Goal: Task Accomplishment & Management: Use online tool/utility

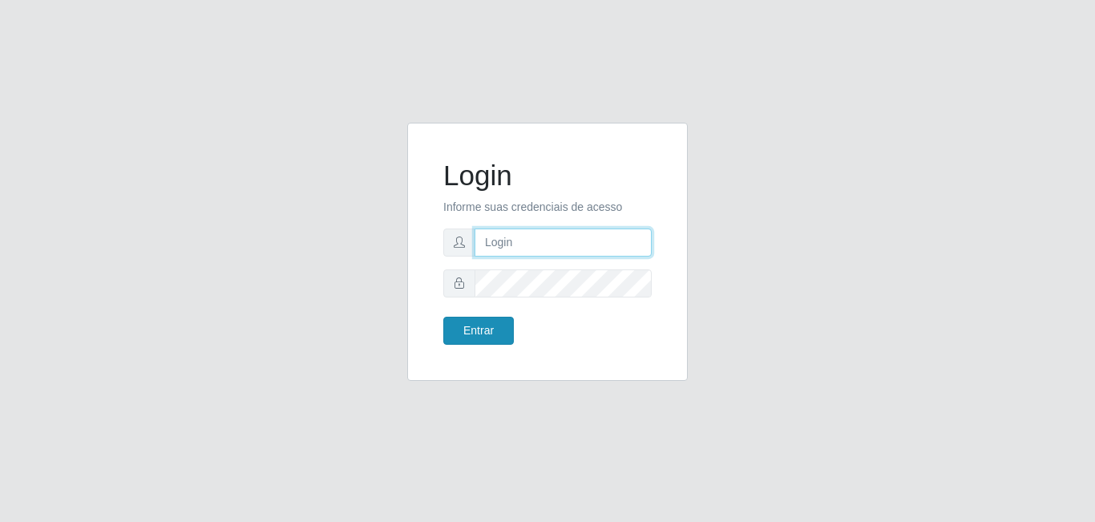
type input "[EMAIL_ADDRESS][DOMAIN_NAME]"
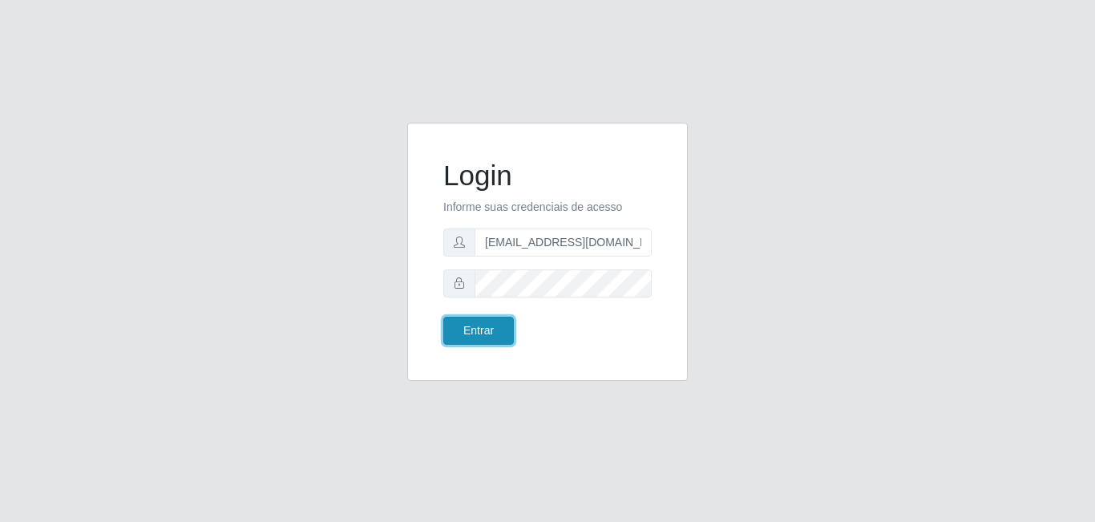
click at [496, 334] on button "Entrar" at bounding box center [478, 331] width 71 height 28
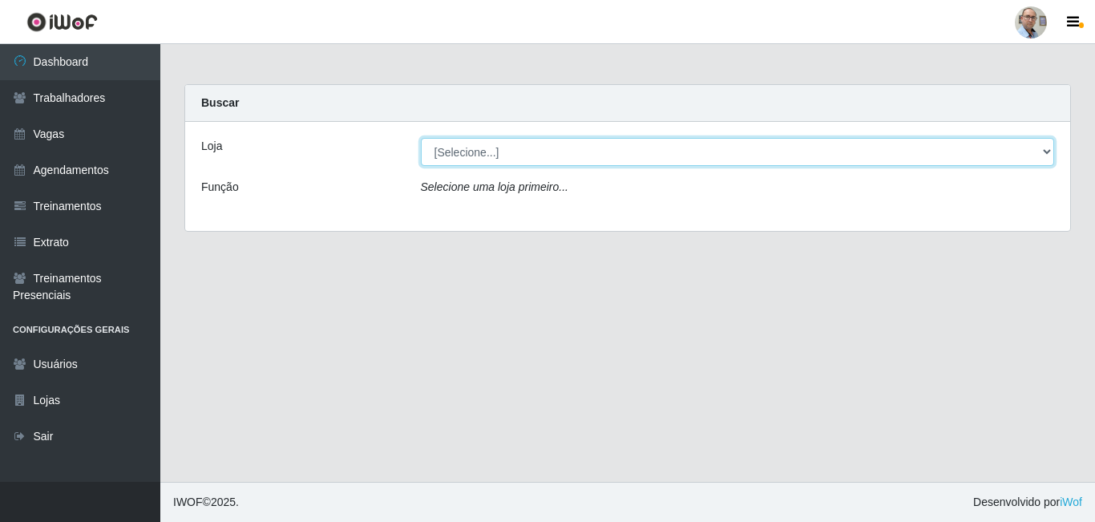
click at [1048, 147] on select "[Selecione...] Mar Vermelho - Loja 04" at bounding box center [738, 152] width 634 height 28
select select "251"
click at [421, 138] on select "[Selecione...] Mar Vermelho - Loja 04" at bounding box center [738, 152] width 634 height 28
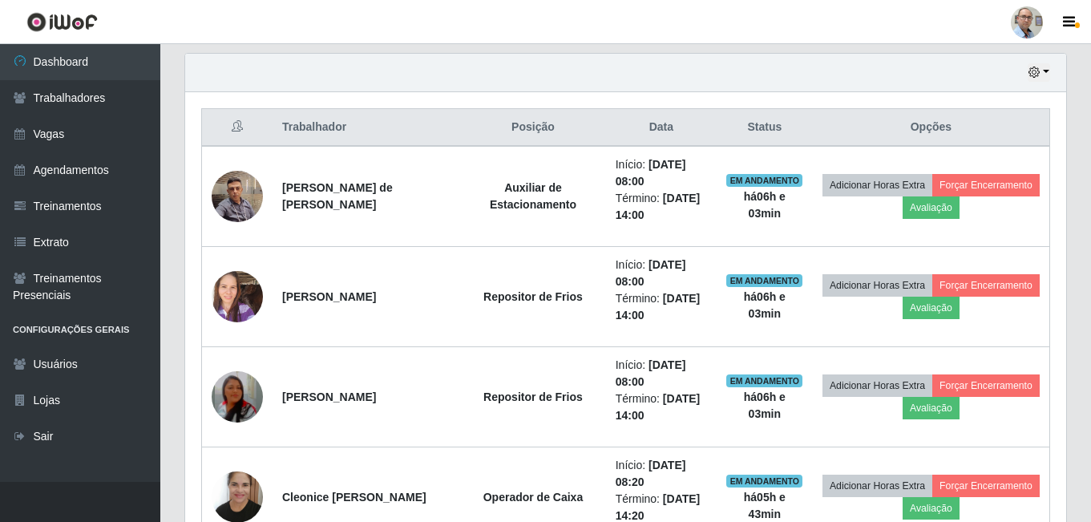
scroll to position [641, 0]
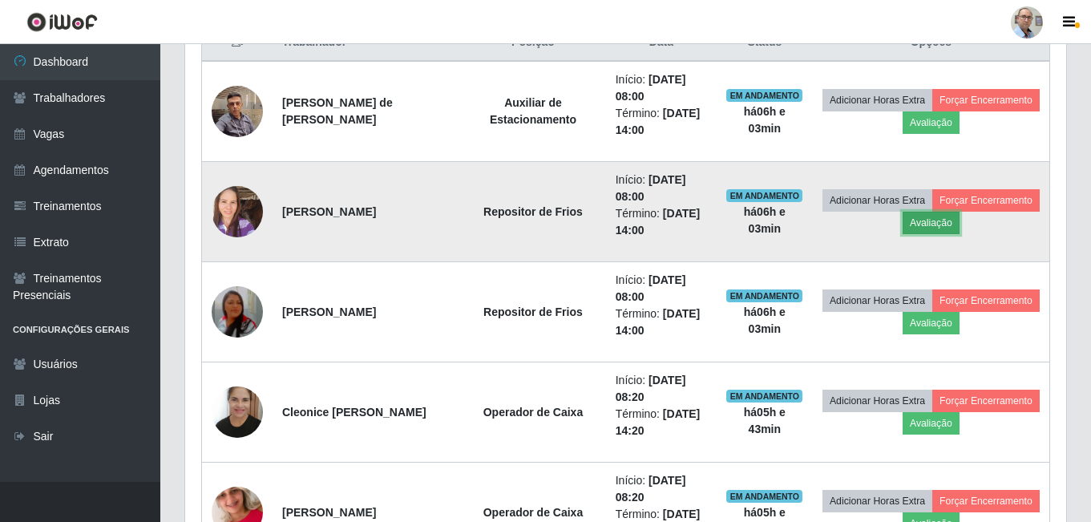
click at [959, 222] on button "Avaliação" at bounding box center [930, 223] width 57 height 22
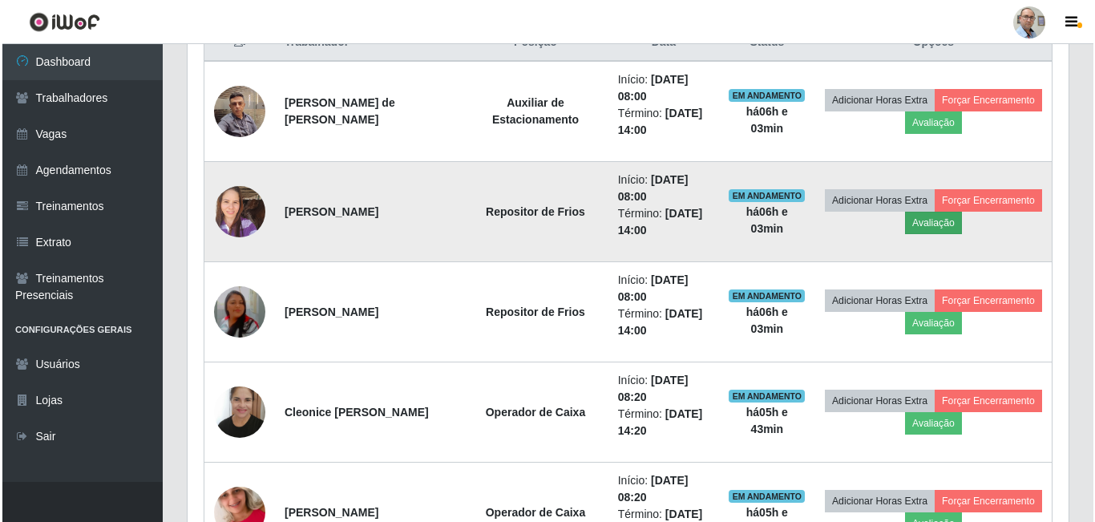
scroll to position [333, 873]
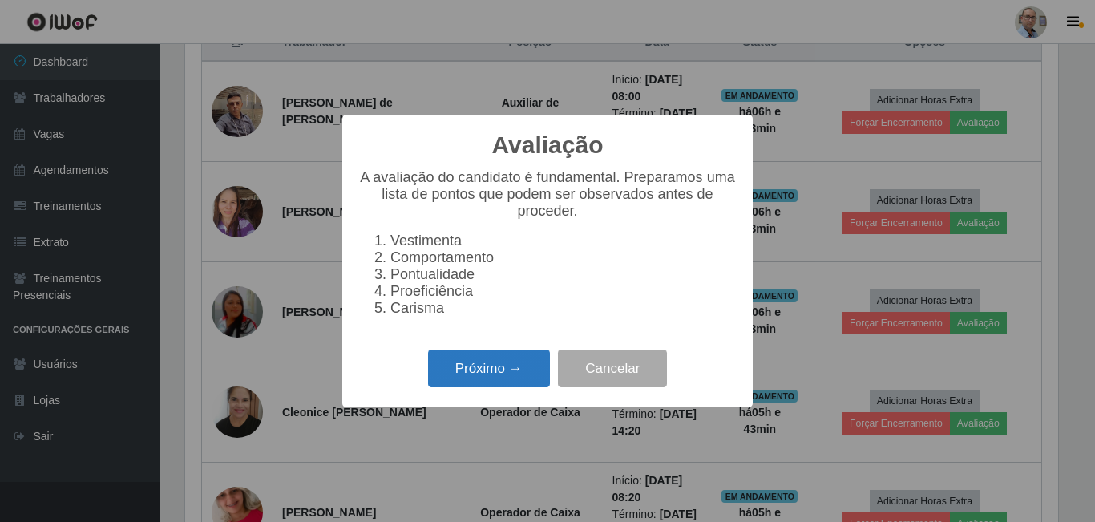
click at [499, 377] on button "Próximo →" at bounding box center [489, 368] width 122 height 38
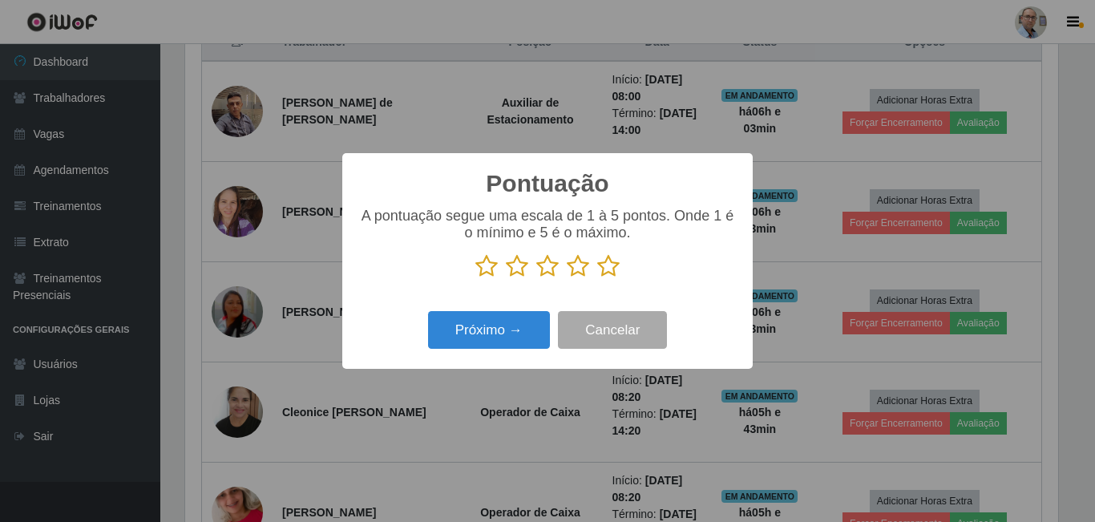
click at [606, 268] on icon at bounding box center [608, 266] width 22 height 24
click at [597, 278] on input "radio" at bounding box center [597, 278] width 0 height 0
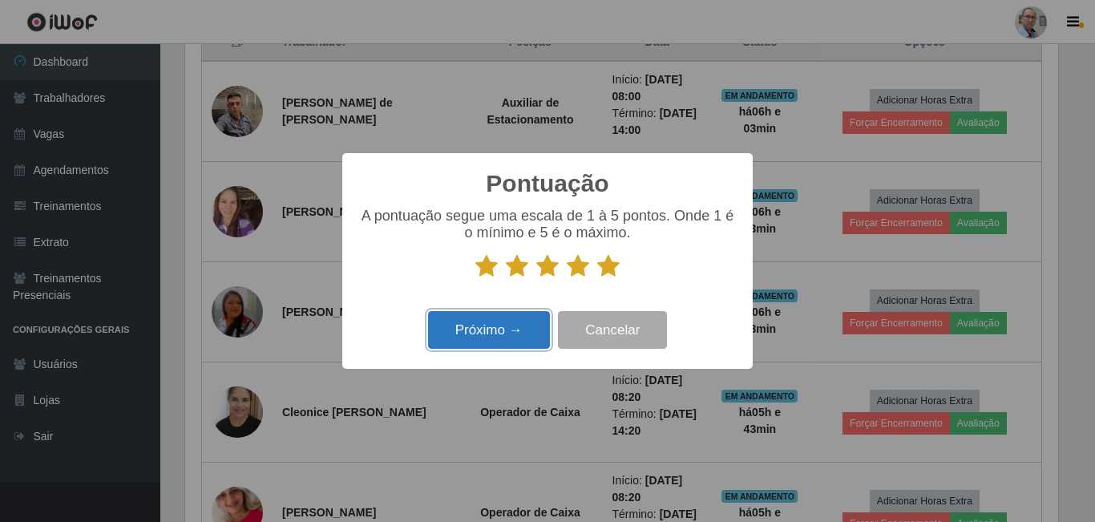
click at [512, 323] on button "Próximo →" at bounding box center [489, 330] width 122 height 38
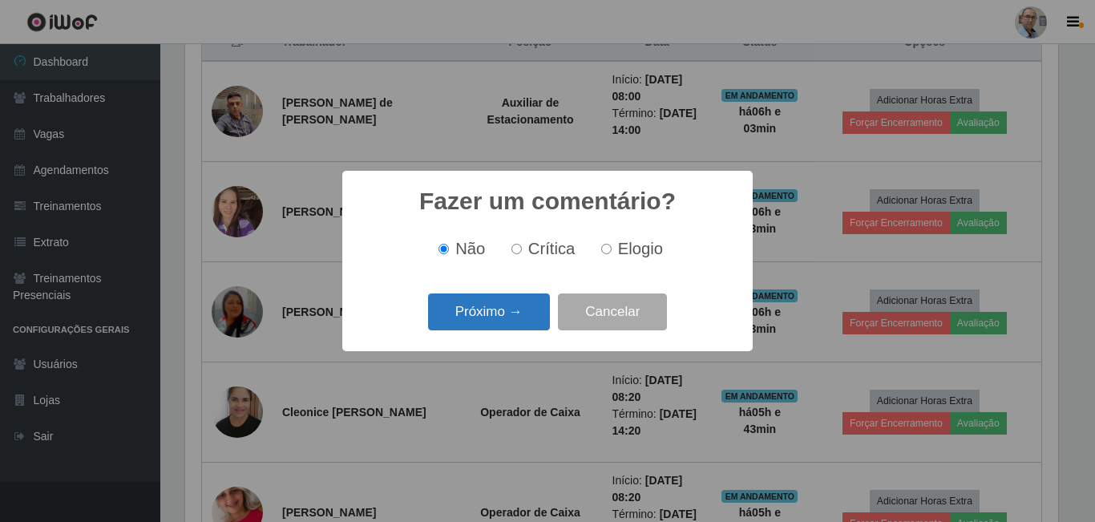
click at [500, 302] on button "Próximo →" at bounding box center [489, 312] width 122 height 38
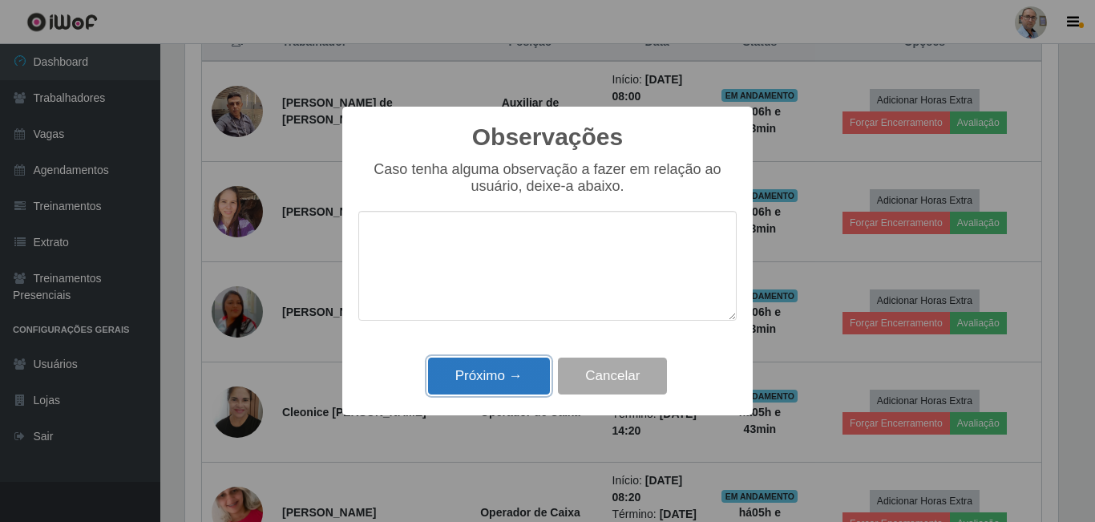
click at [503, 382] on button "Próximo →" at bounding box center [489, 376] width 122 height 38
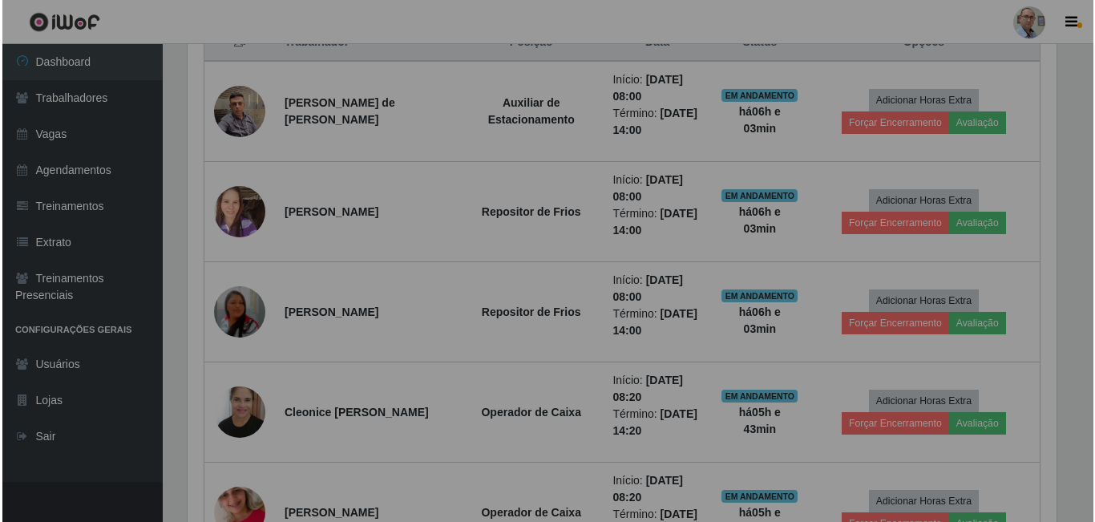
scroll to position [333, 881]
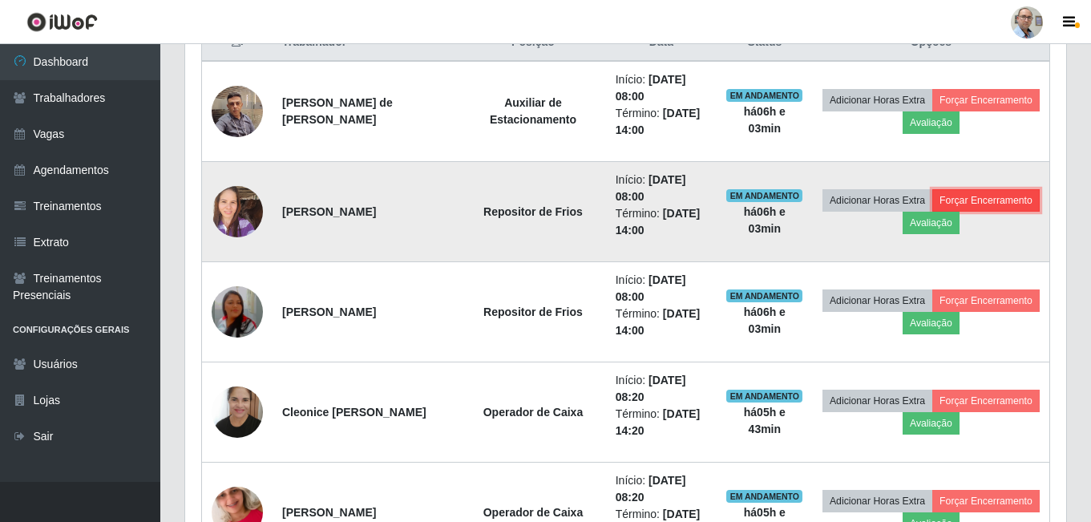
click at [932, 212] on button "Forçar Encerramento" at bounding box center [985, 200] width 107 height 22
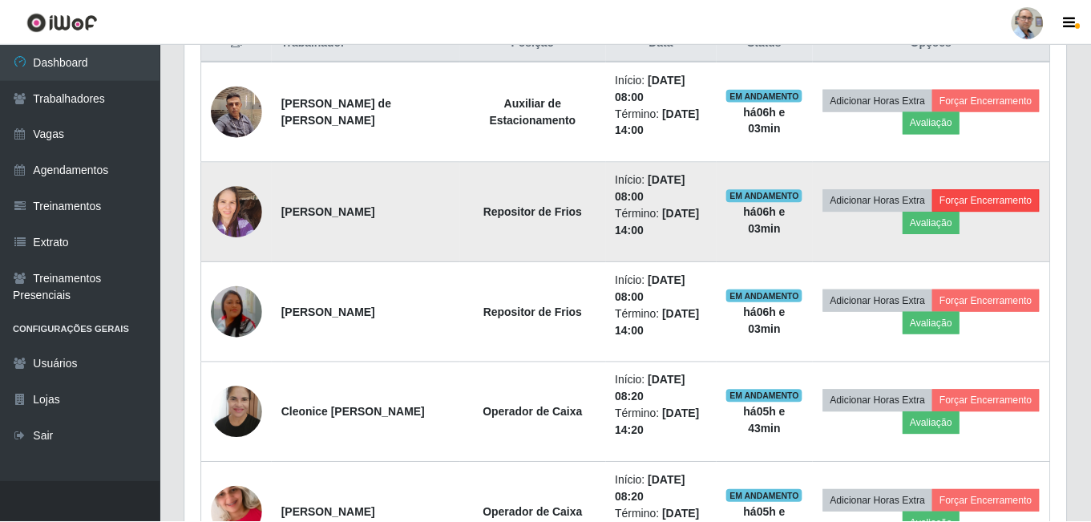
scroll to position [333, 873]
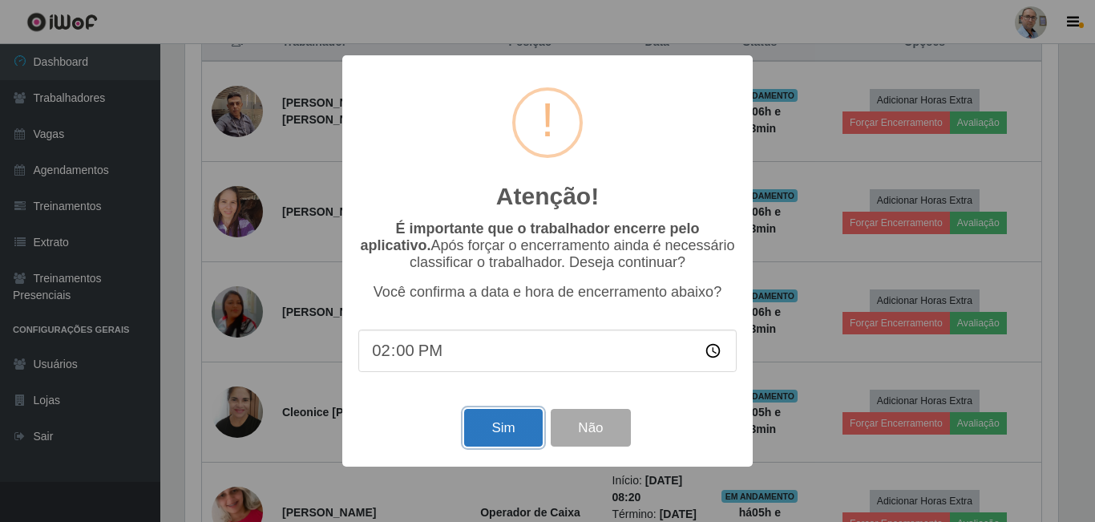
click at [480, 423] on button "Sim" at bounding box center [503, 428] width 78 height 38
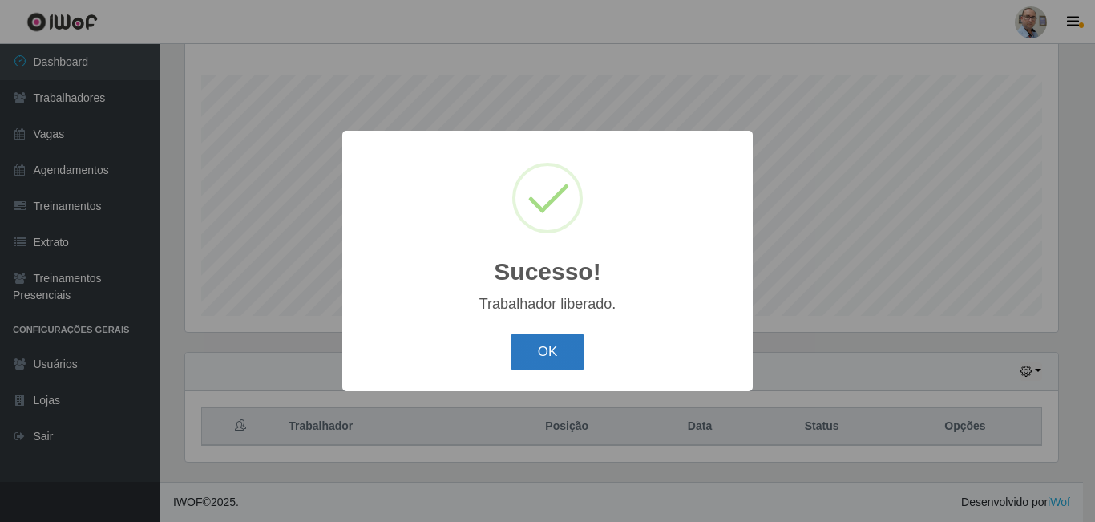
click at [554, 351] on button "OK" at bounding box center [548, 352] width 75 height 38
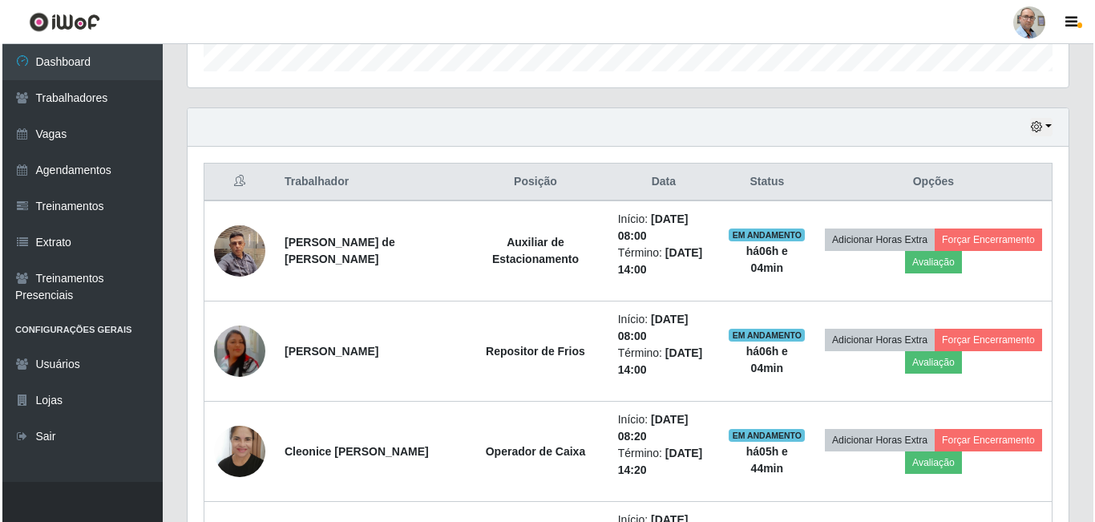
scroll to position [498, 0]
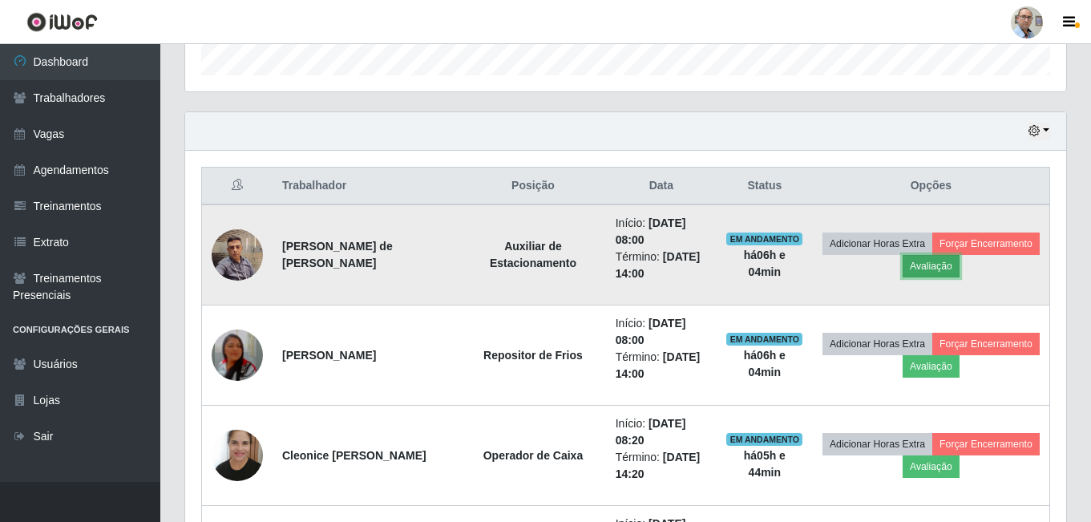
click at [959, 263] on button "Avaliação" at bounding box center [930, 266] width 57 height 22
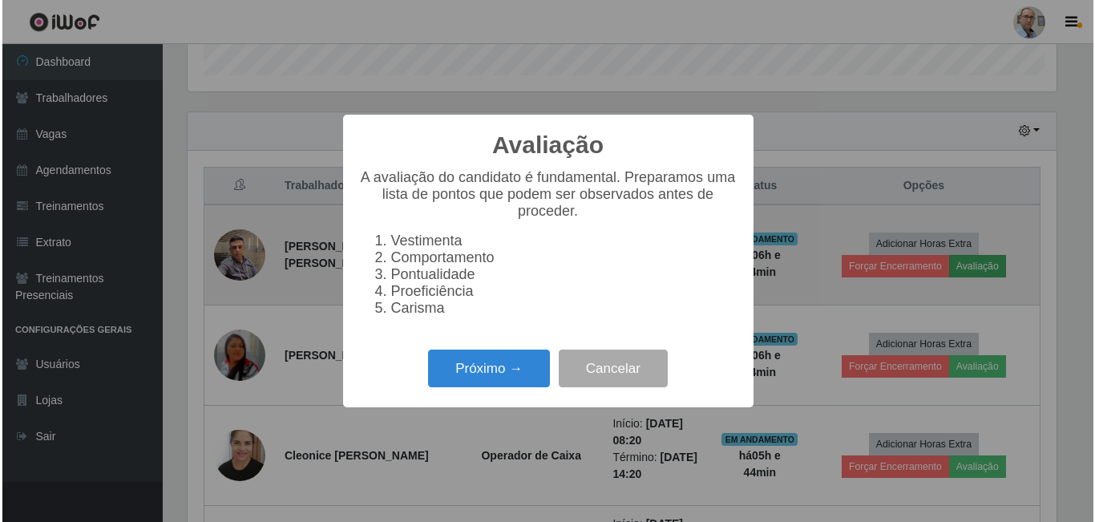
scroll to position [333, 873]
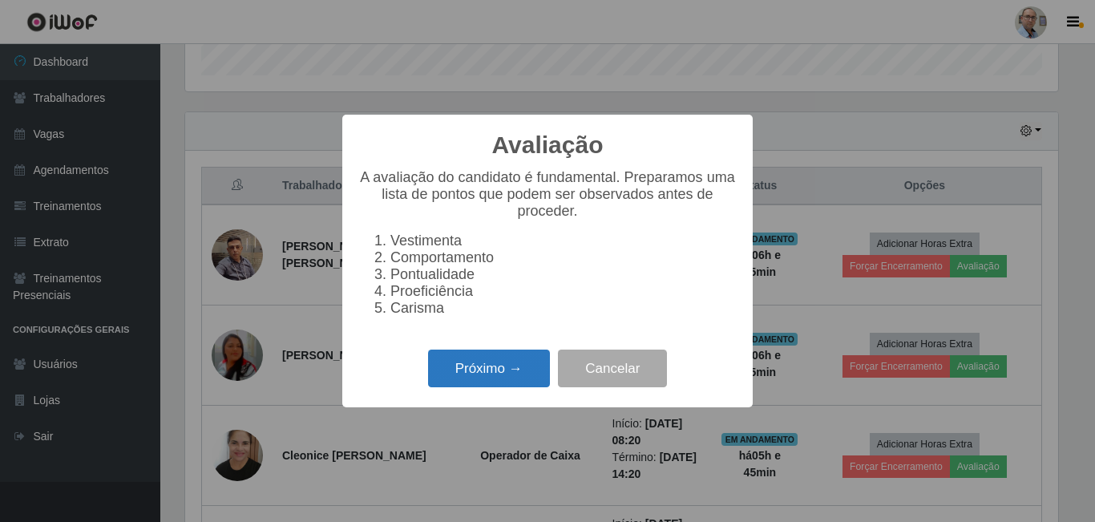
click at [509, 380] on button "Próximo →" at bounding box center [489, 368] width 122 height 38
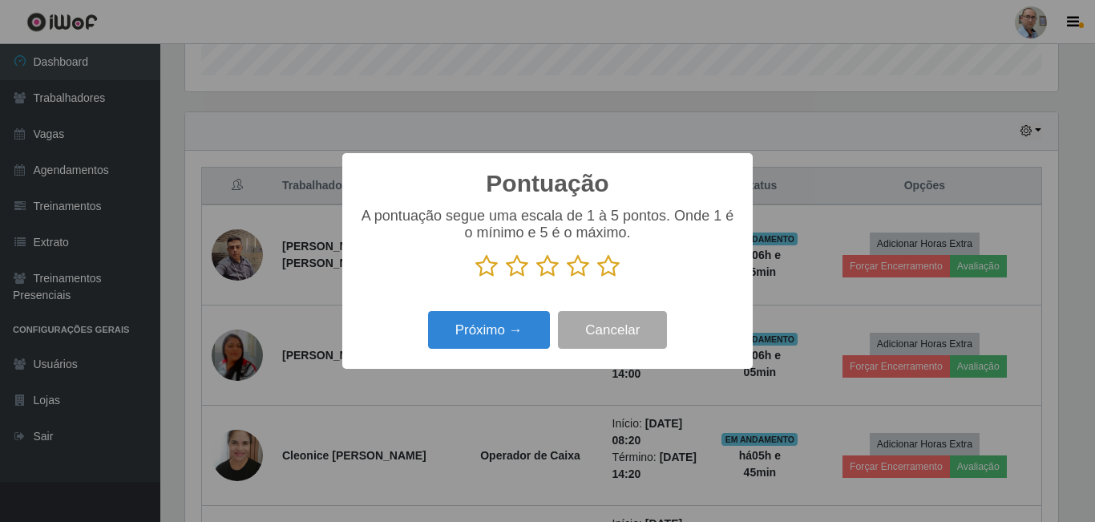
click at [608, 267] on icon at bounding box center [608, 266] width 22 height 24
click at [597, 278] on input "radio" at bounding box center [597, 278] width 0 height 0
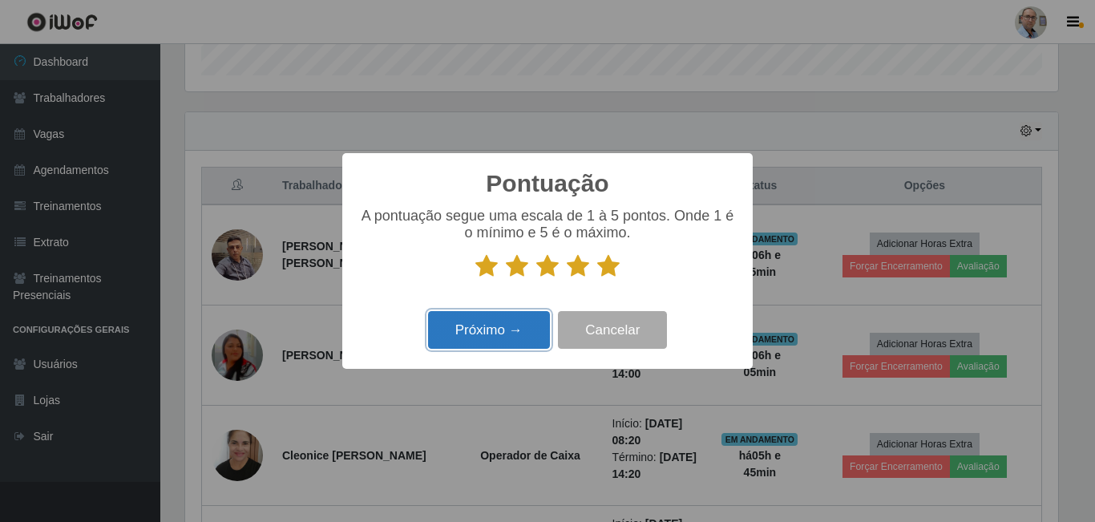
click at [508, 329] on button "Próximo →" at bounding box center [489, 330] width 122 height 38
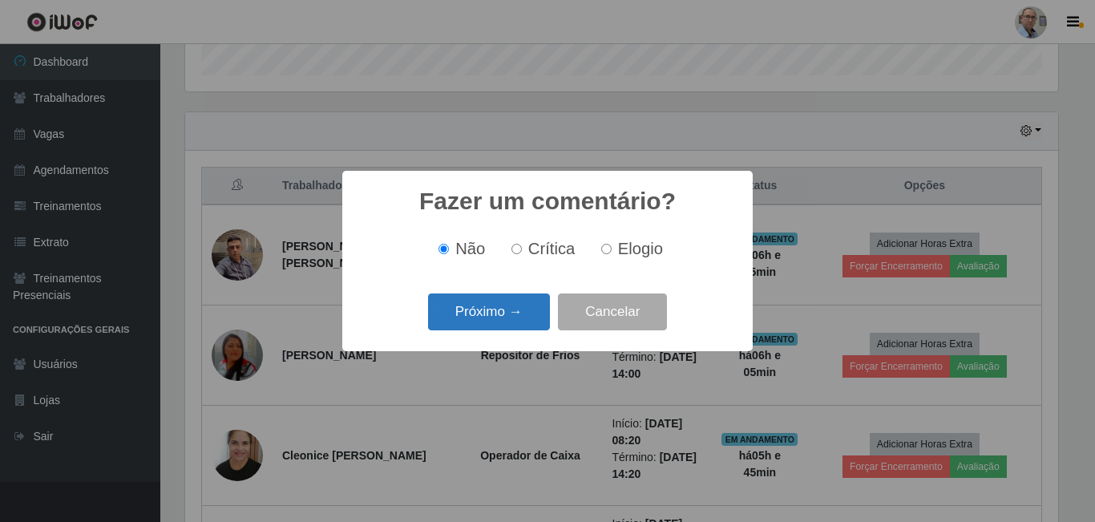
click at [509, 314] on button "Próximo →" at bounding box center [489, 312] width 122 height 38
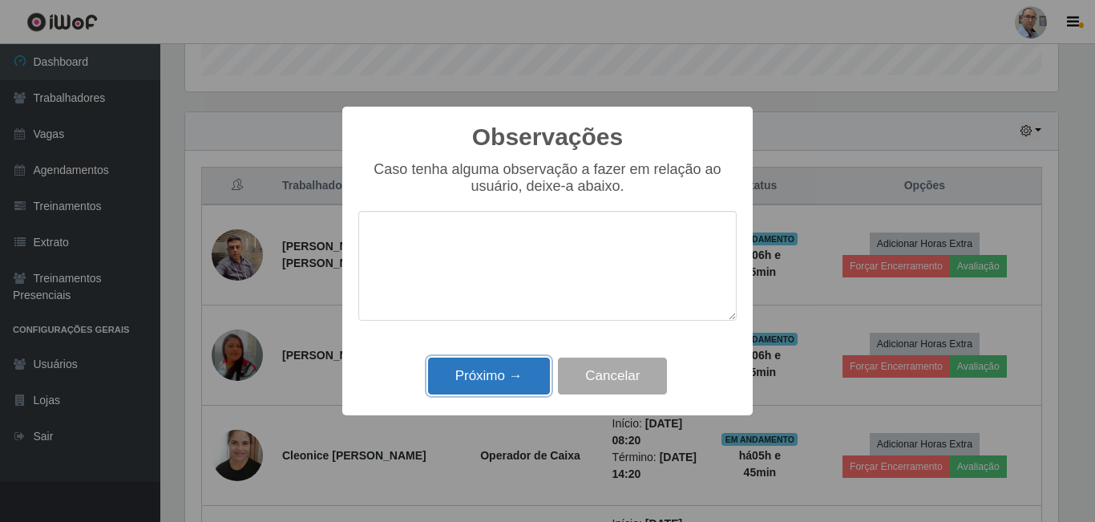
click at [507, 369] on button "Próximo →" at bounding box center [489, 376] width 122 height 38
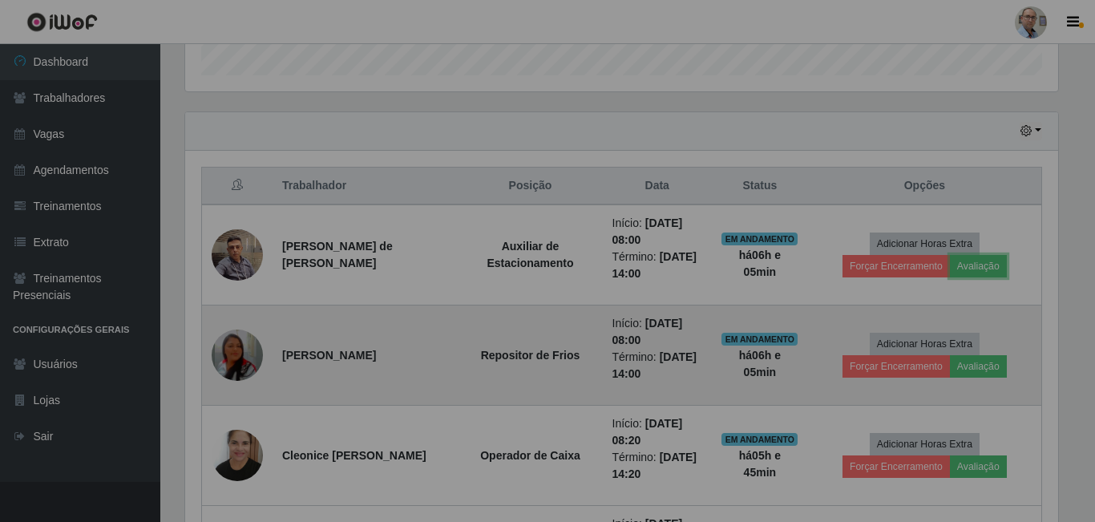
scroll to position [333, 881]
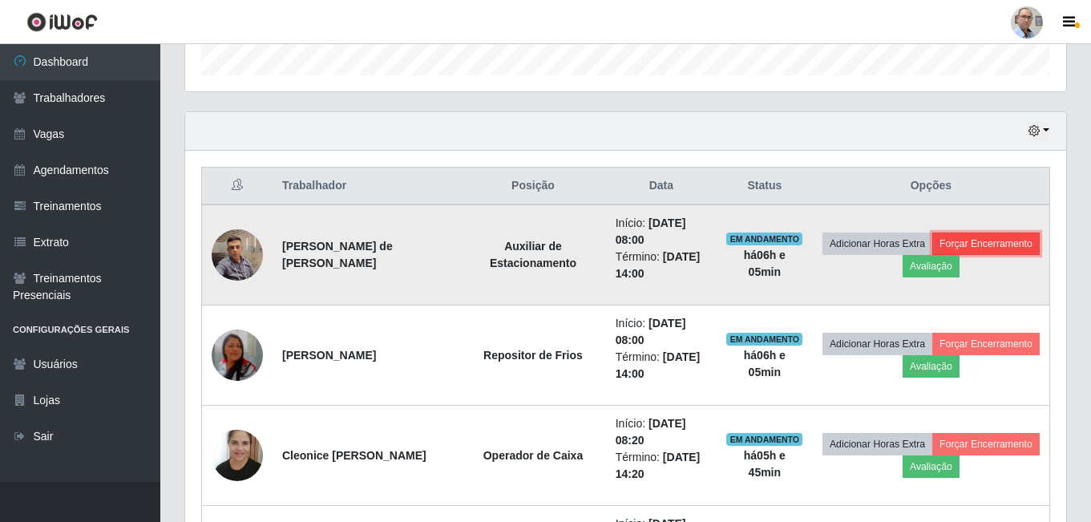
click at [932, 255] on button "Forçar Encerramento" at bounding box center [985, 243] width 107 height 22
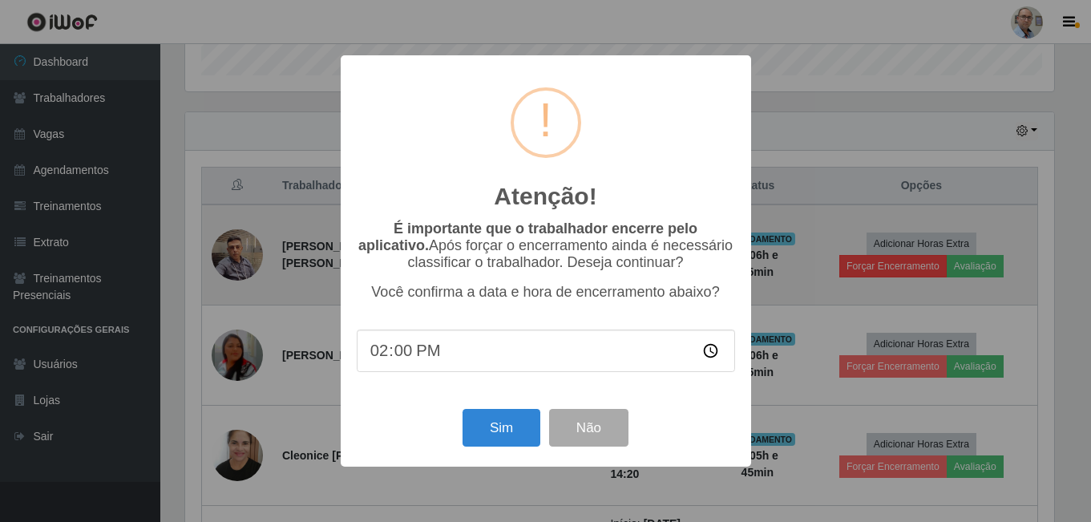
scroll to position [333, 873]
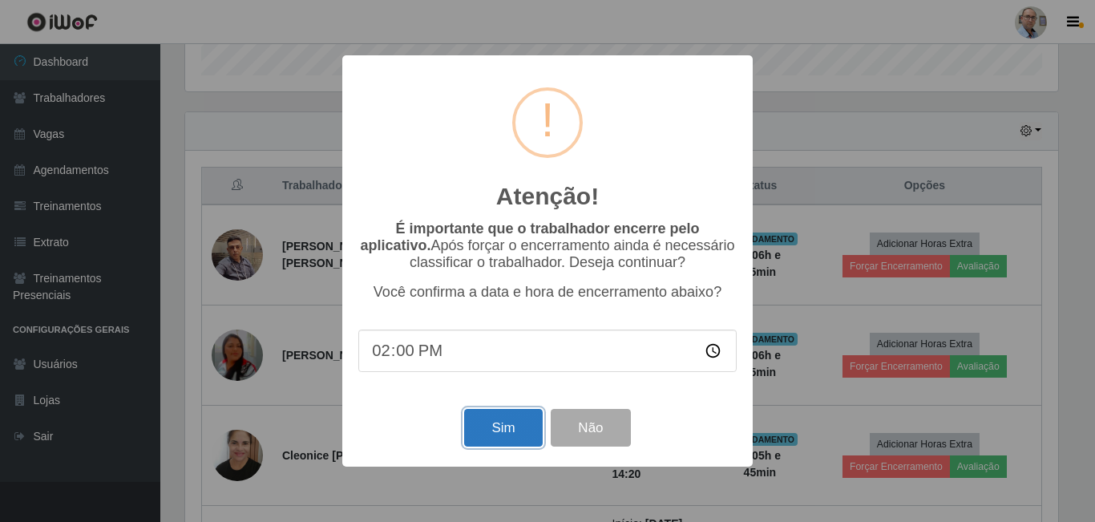
click at [511, 426] on button "Sim" at bounding box center [503, 428] width 78 height 38
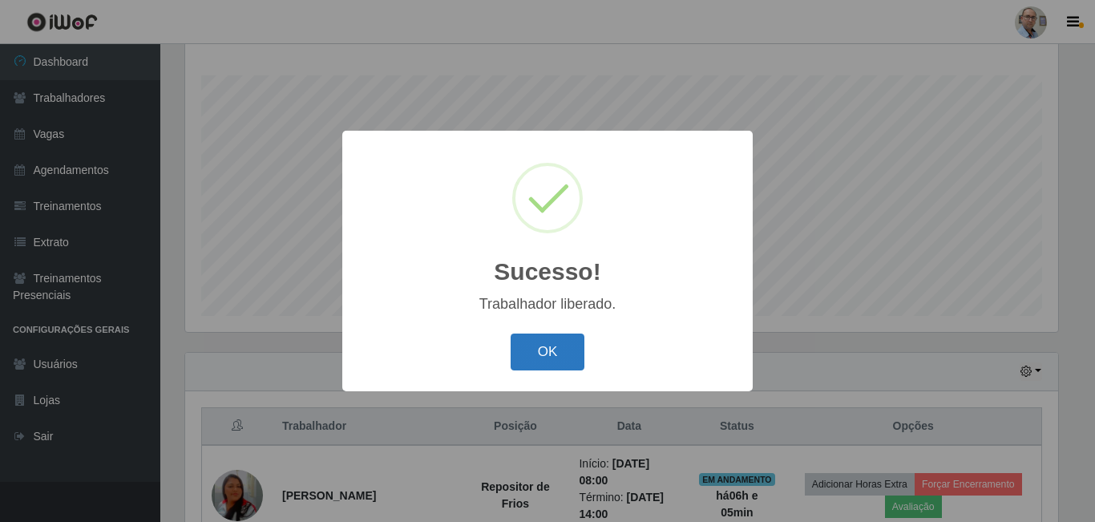
click at [555, 345] on button "OK" at bounding box center [548, 352] width 75 height 38
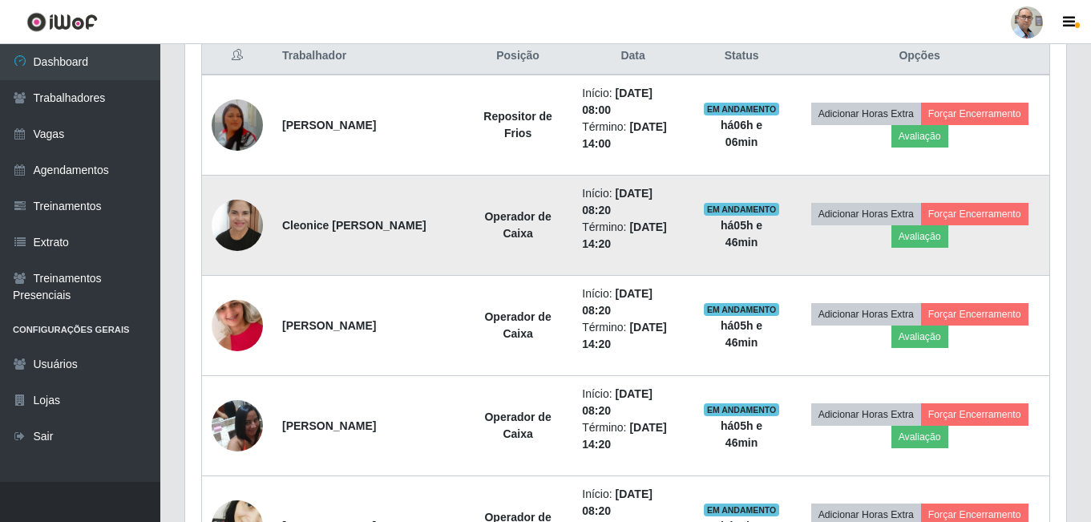
scroll to position [658, 0]
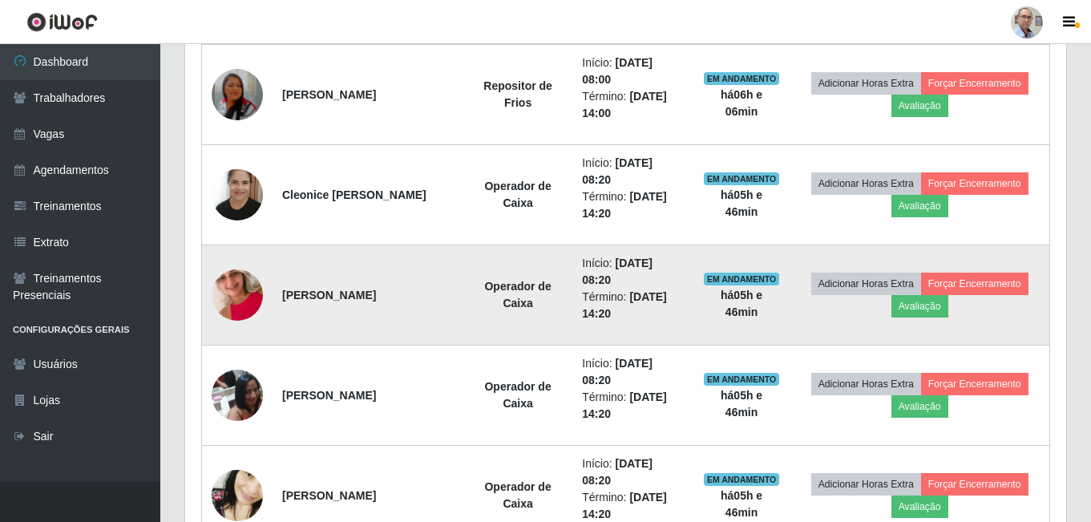
click at [232, 288] on img at bounding box center [237, 294] width 51 height 91
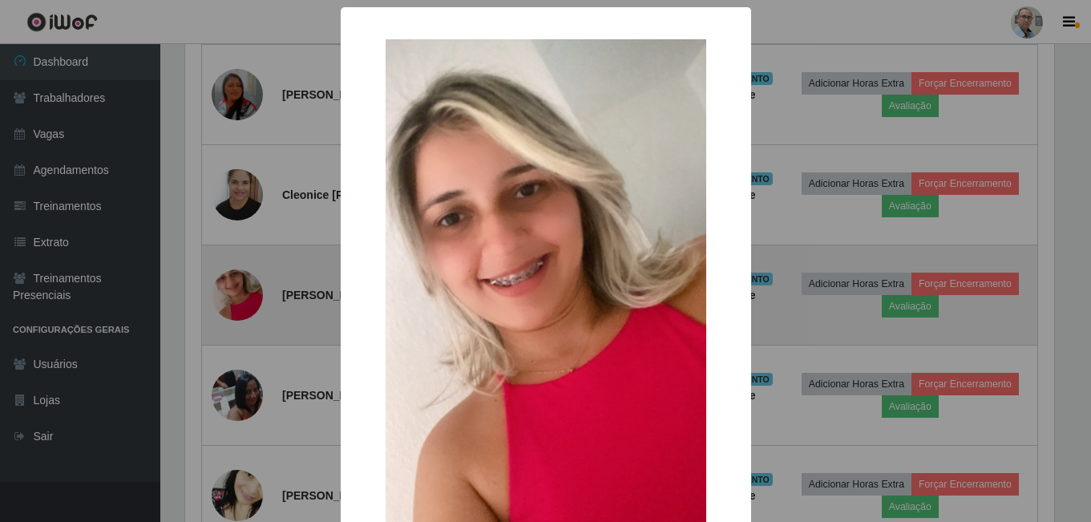
scroll to position [333, 873]
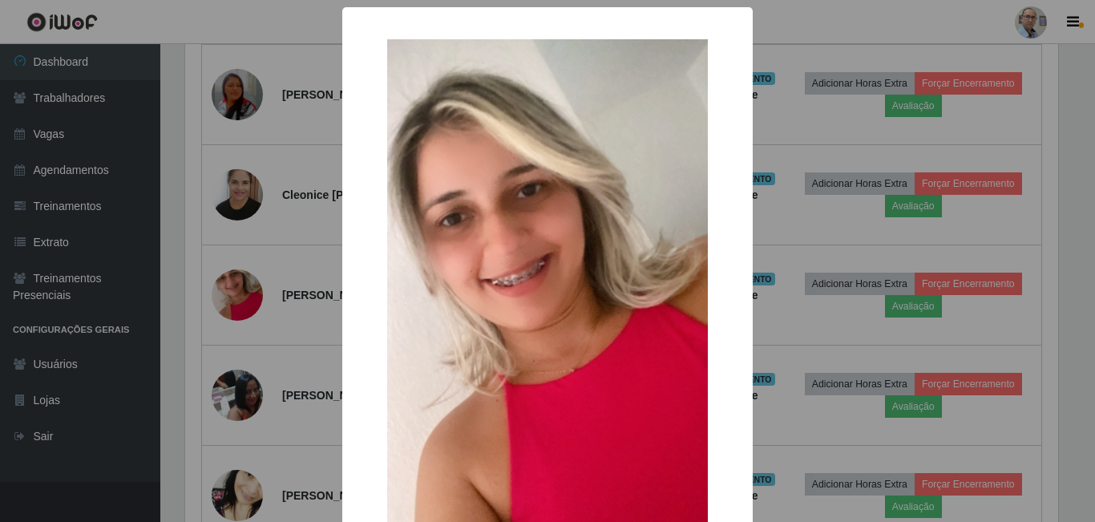
click at [116, 268] on div "× OK Cancel" at bounding box center [547, 261] width 1095 height 522
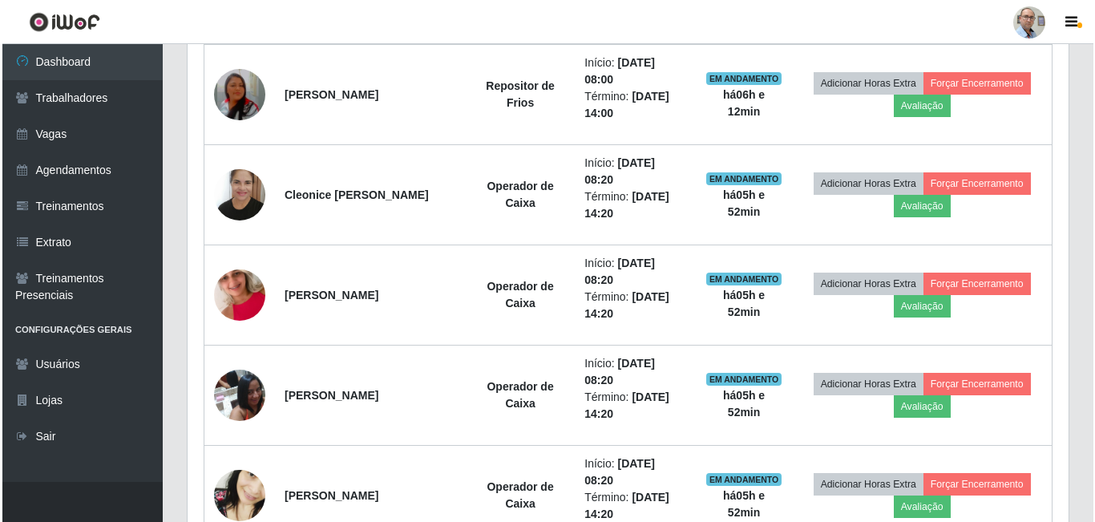
scroll to position [333, 881]
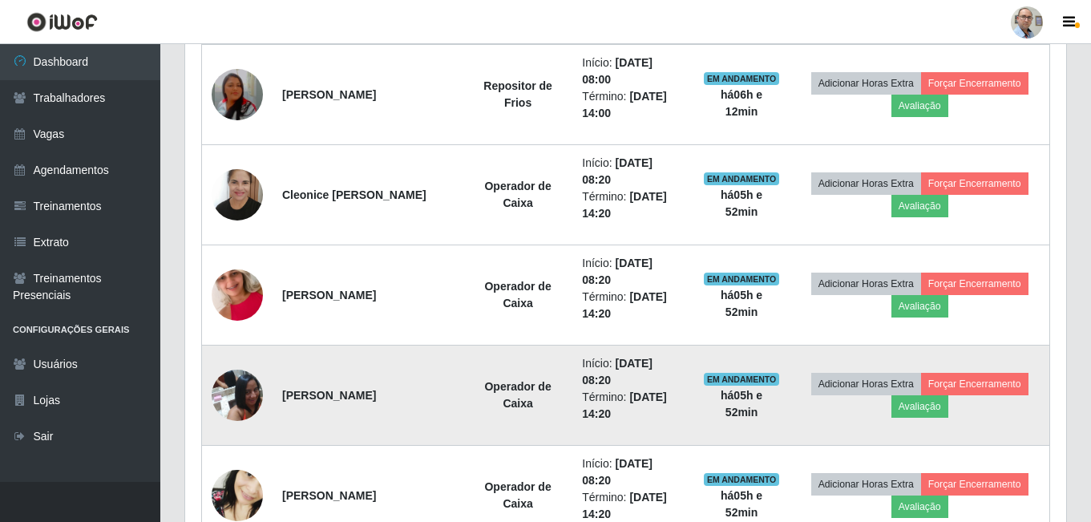
click at [236, 402] on img at bounding box center [237, 395] width 51 height 68
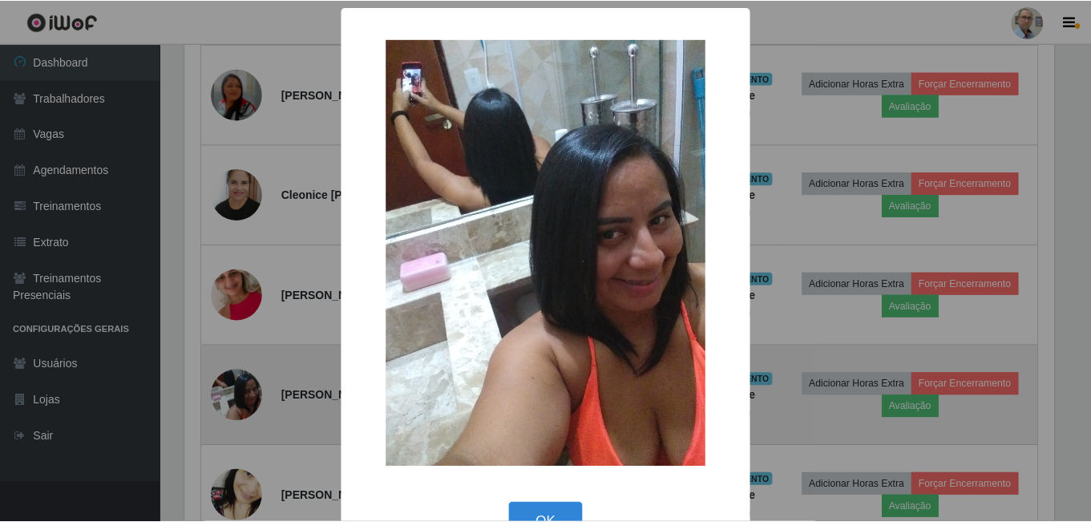
scroll to position [333, 873]
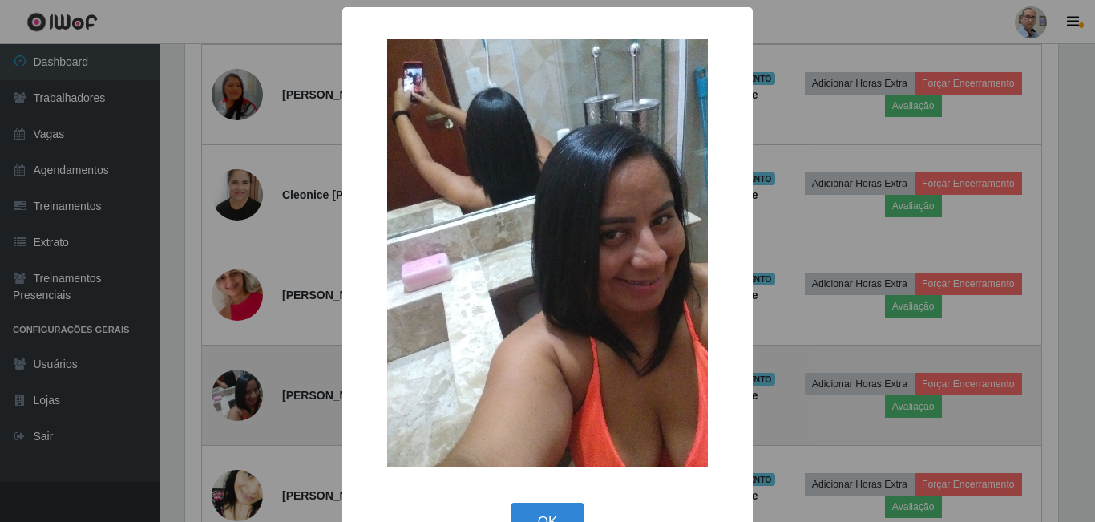
click at [236, 402] on div "× OK Cancel" at bounding box center [547, 261] width 1095 height 522
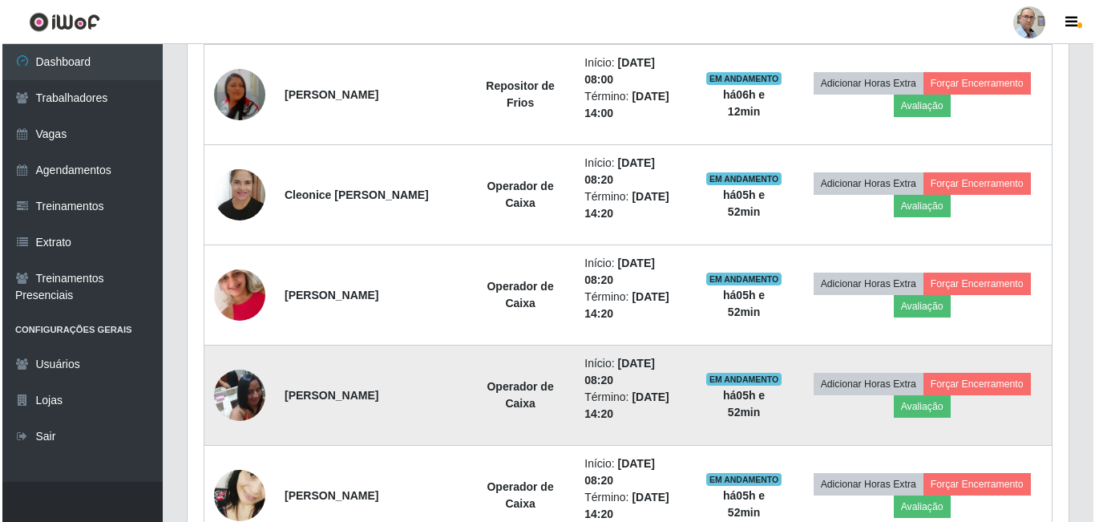
scroll to position [333, 881]
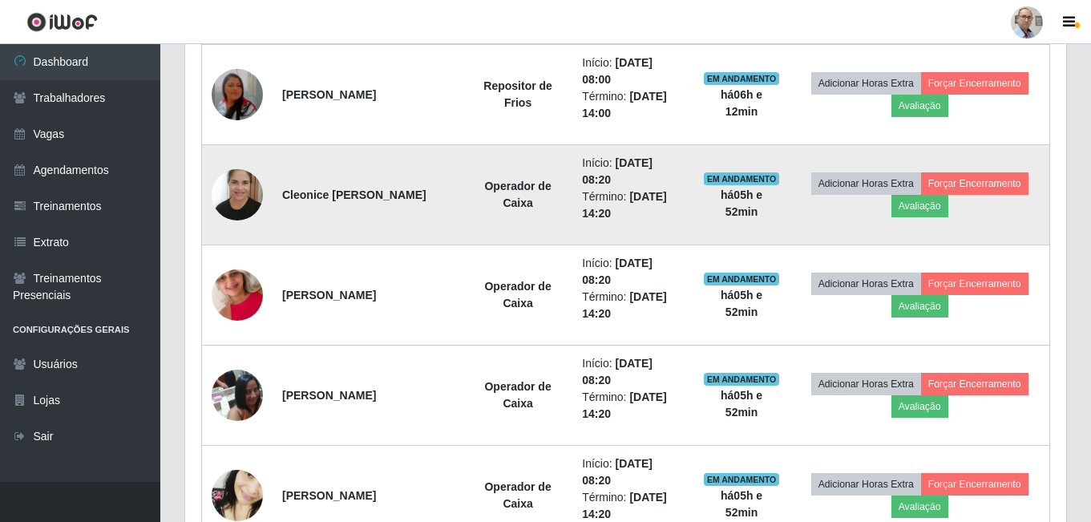
click at [250, 187] on img at bounding box center [237, 194] width 51 height 69
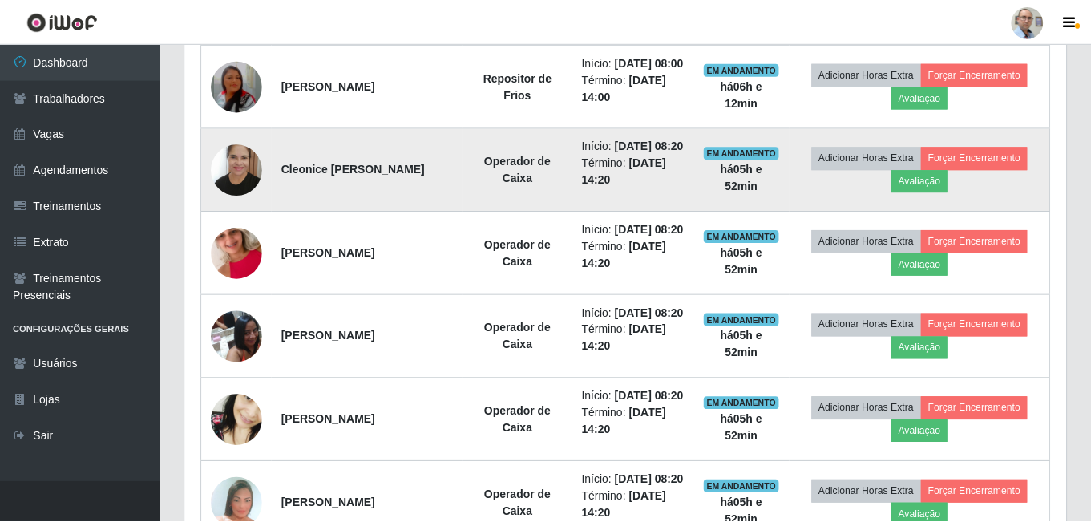
scroll to position [333, 873]
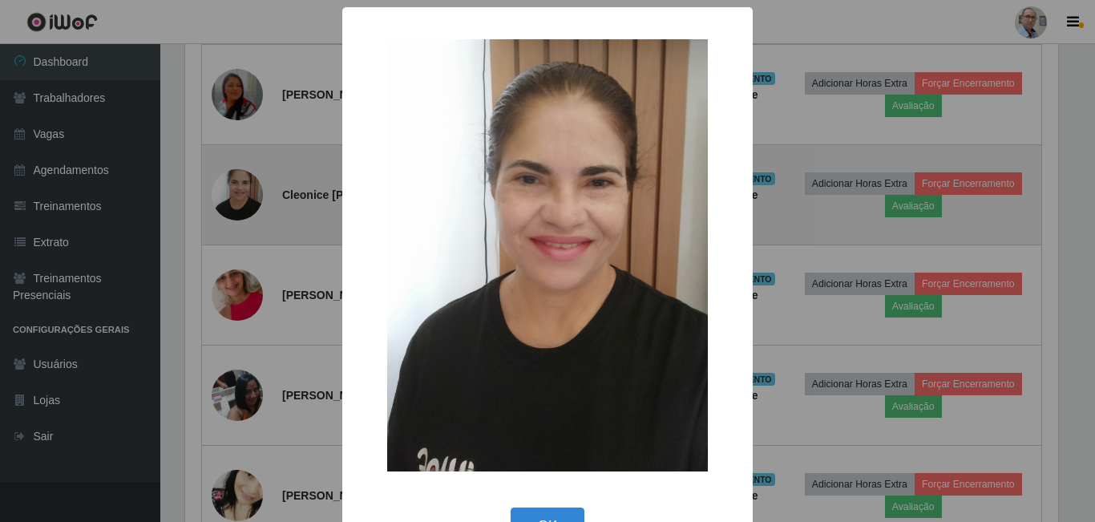
click at [250, 187] on div "× OK Cancel" at bounding box center [547, 261] width 1095 height 522
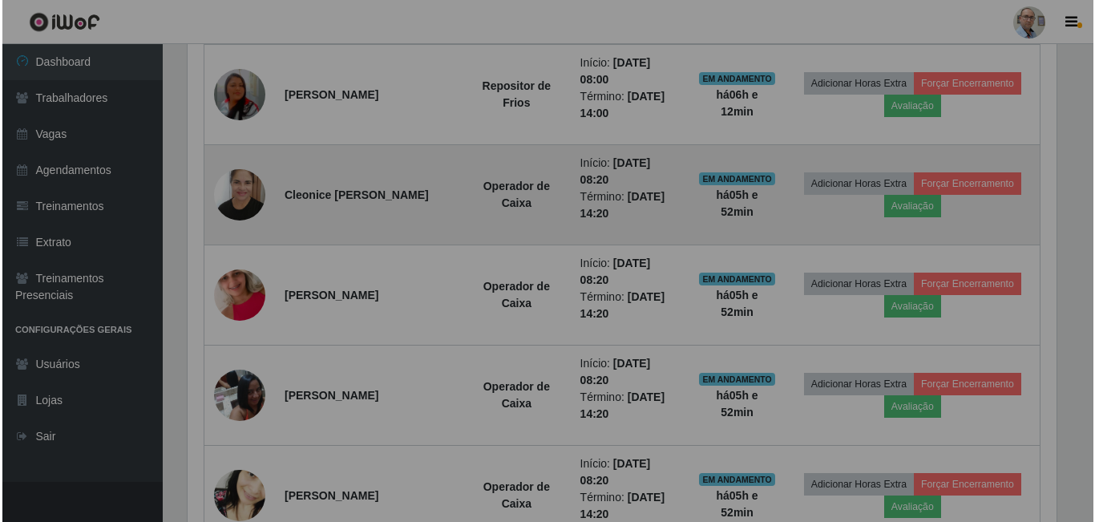
scroll to position [333, 881]
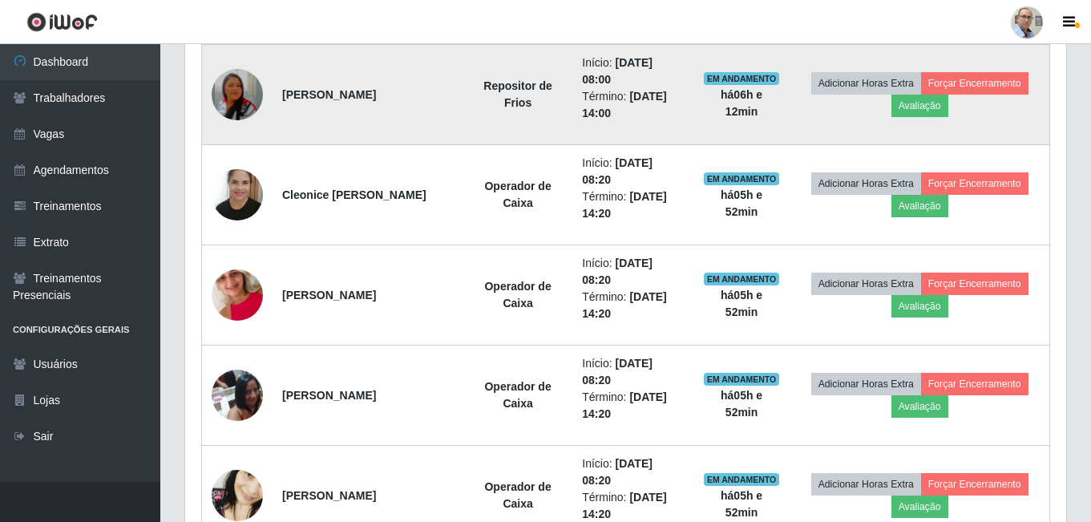
click at [246, 97] on img at bounding box center [237, 94] width 51 height 59
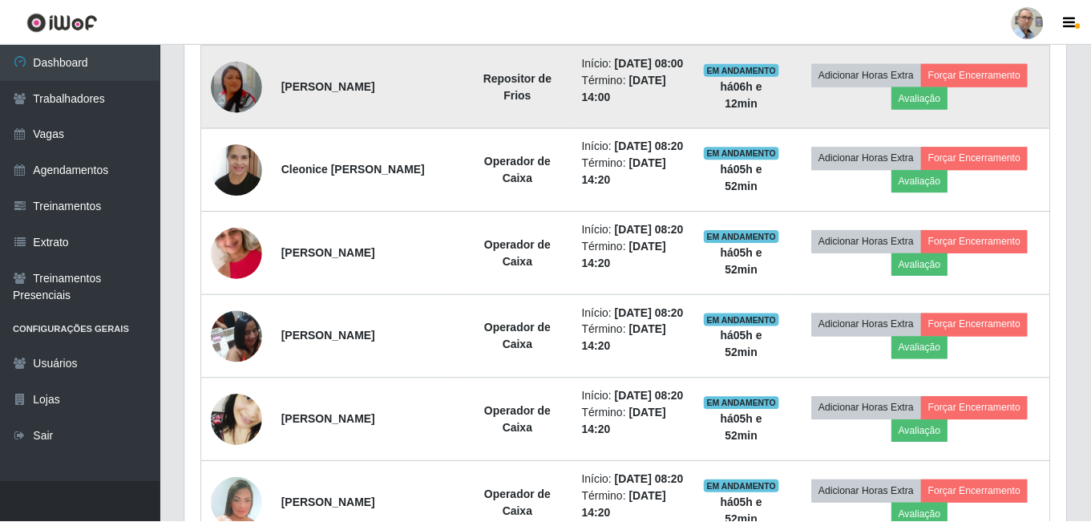
scroll to position [333, 873]
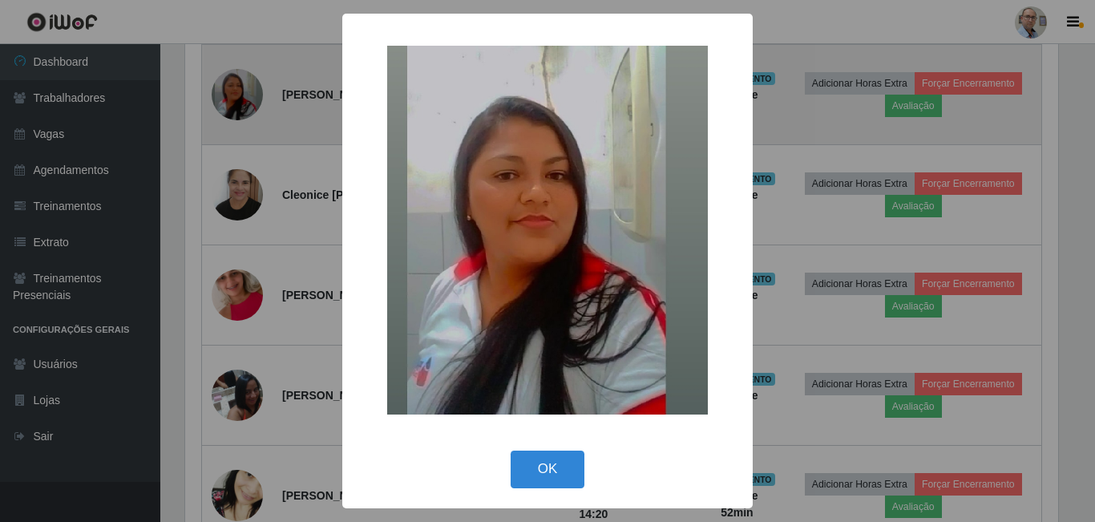
click at [246, 97] on div "× OK Cancel" at bounding box center [547, 261] width 1095 height 522
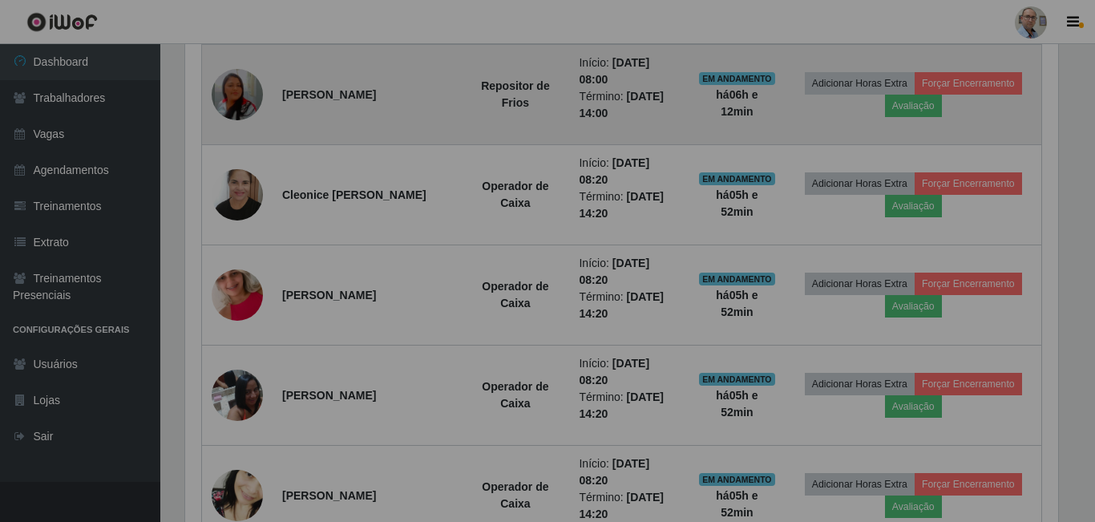
scroll to position [333, 881]
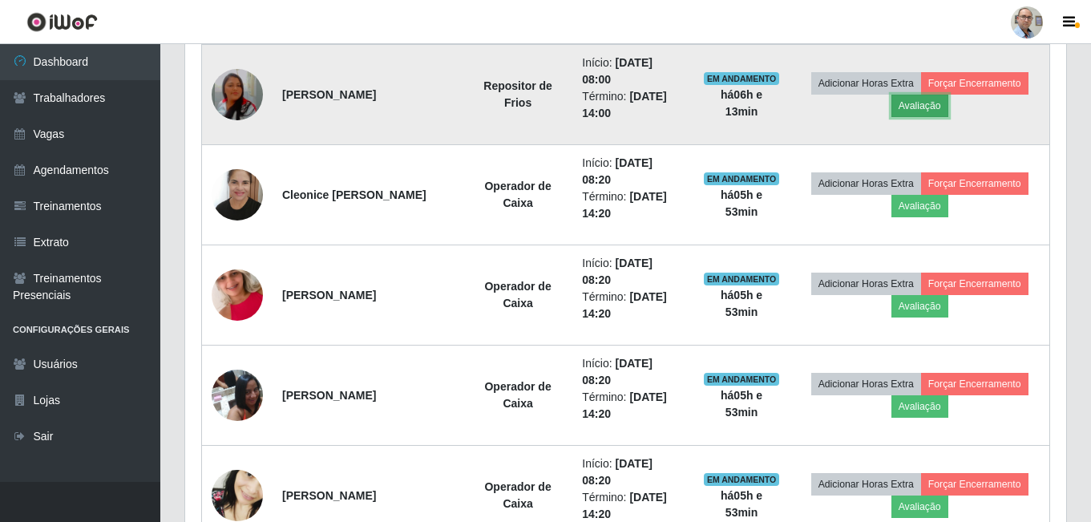
click at [935, 105] on button "Avaliação" at bounding box center [919, 106] width 57 height 22
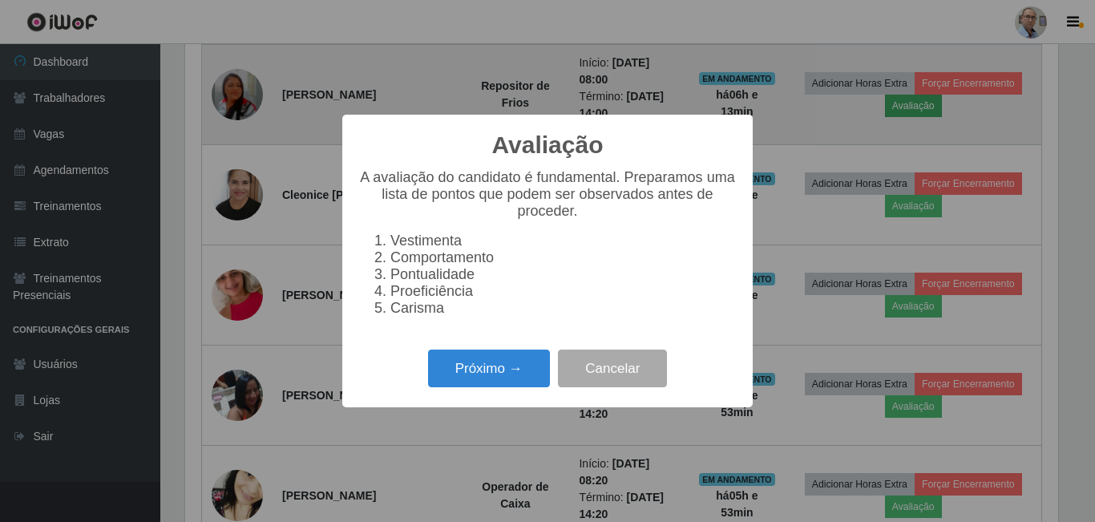
scroll to position [333, 873]
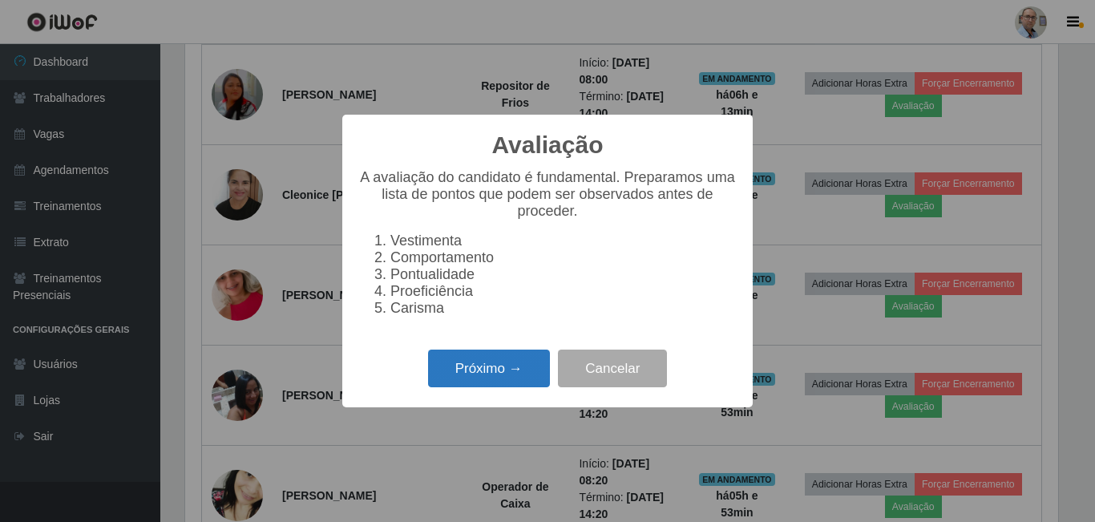
click at [512, 377] on button "Próximo →" at bounding box center [489, 368] width 122 height 38
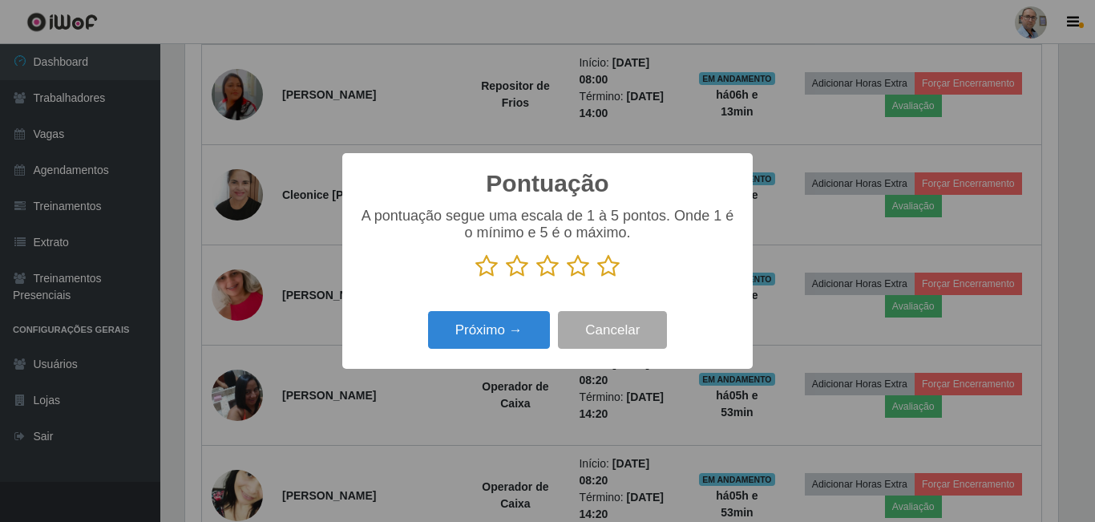
scroll to position [801126, 800586]
click at [608, 268] on icon at bounding box center [608, 266] width 22 height 24
click at [597, 278] on input "radio" at bounding box center [597, 278] width 0 height 0
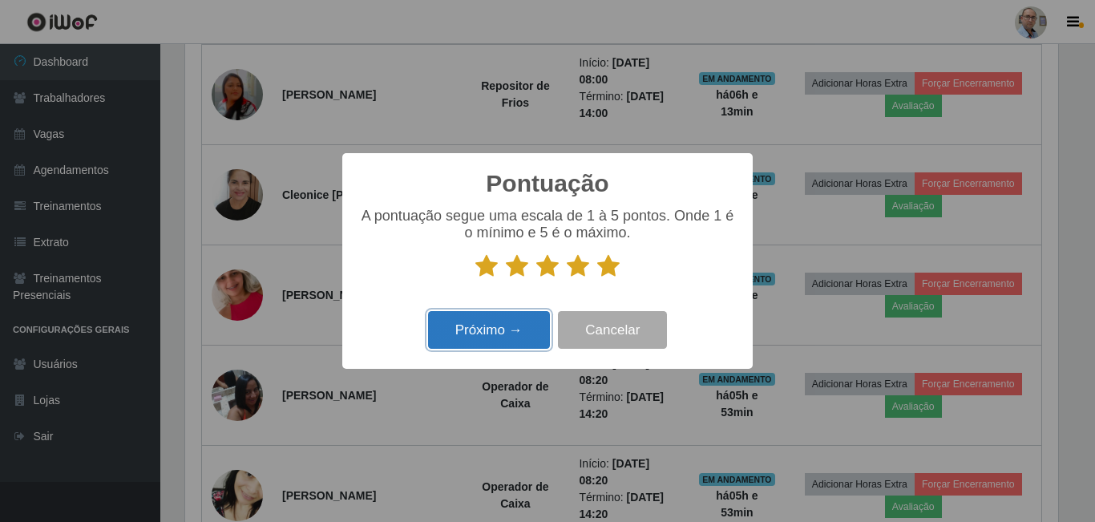
click at [495, 332] on button "Próximo →" at bounding box center [489, 330] width 122 height 38
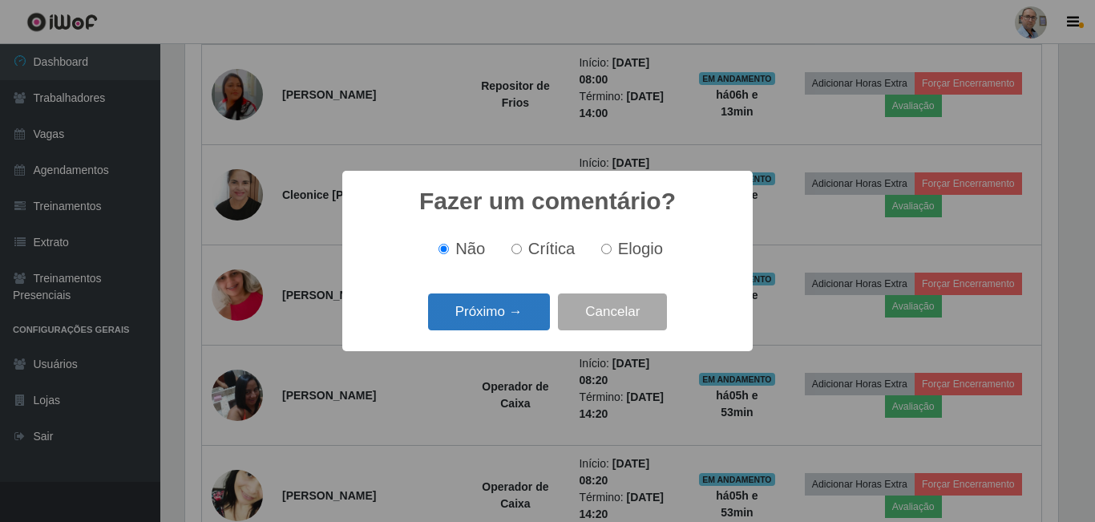
click at [498, 311] on button "Próximo →" at bounding box center [489, 312] width 122 height 38
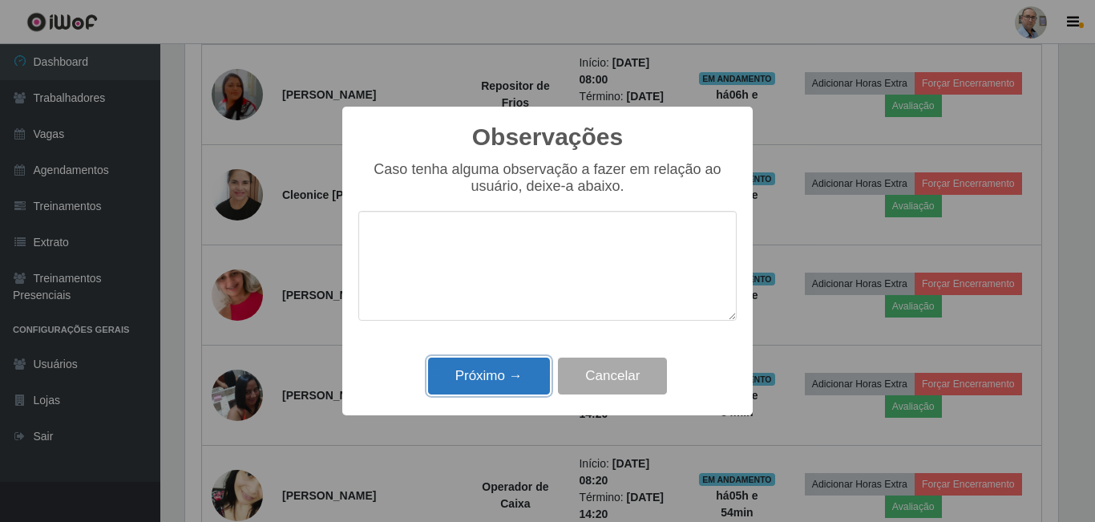
click at [494, 369] on button "Próximo →" at bounding box center [489, 376] width 122 height 38
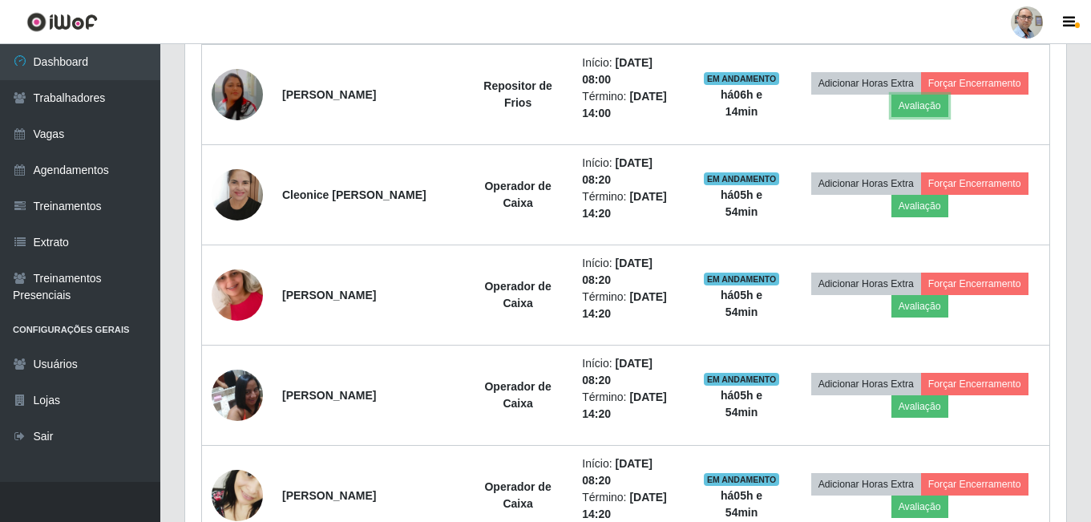
scroll to position [333, 881]
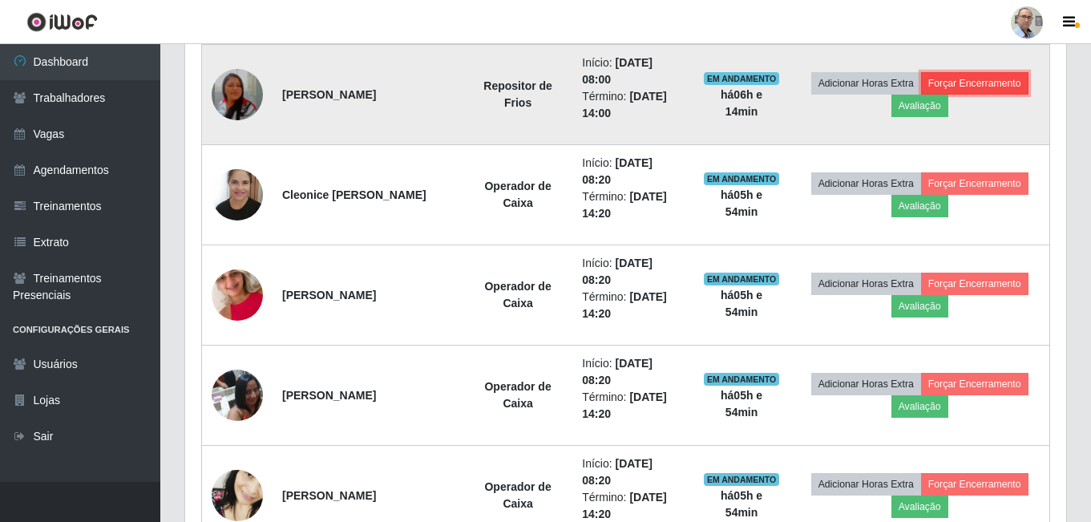
click at [977, 83] on button "Forçar Encerramento" at bounding box center [974, 83] width 107 height 22
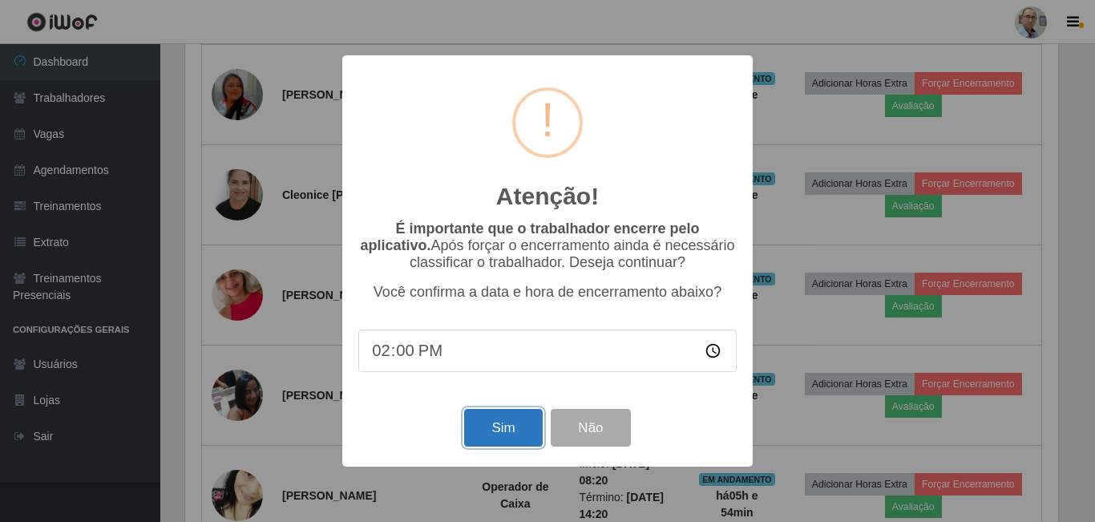
click at [499, 426] on button "Sim" at bounding box center [503, 428] width 78 height 38
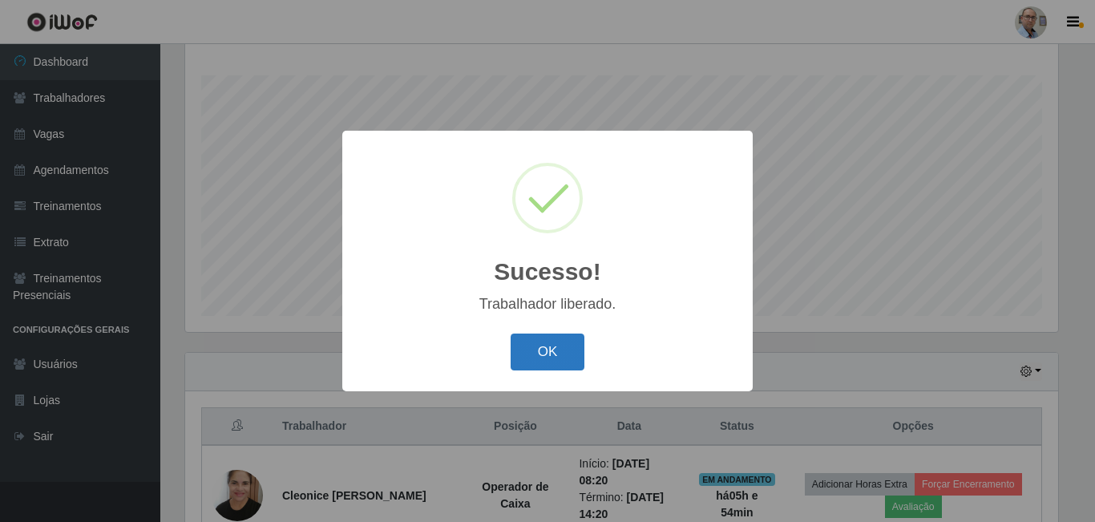
click at [547, 363] on button "OK" at bounding box center [548, 352] width 75 height 38
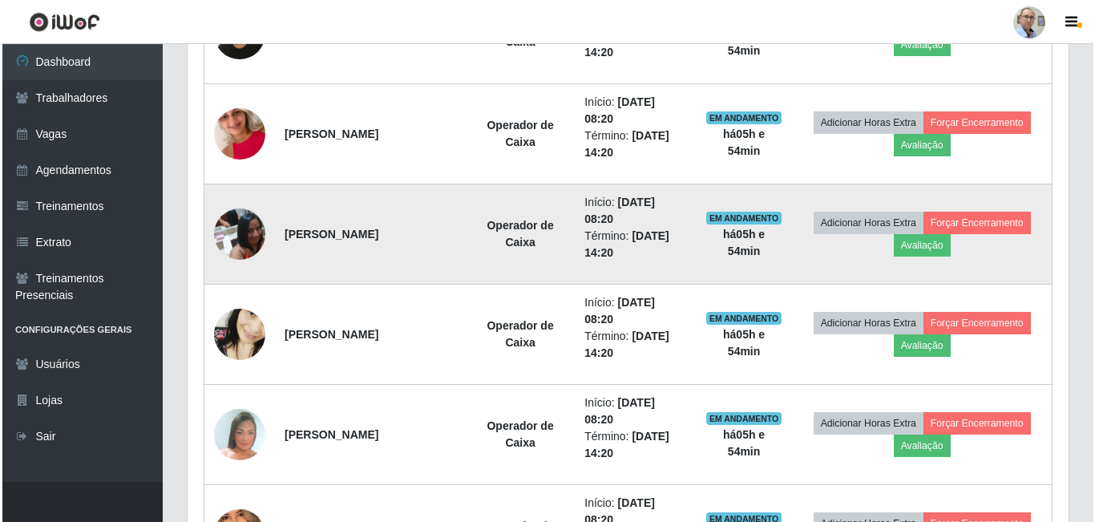
scroll to position [738, 0]
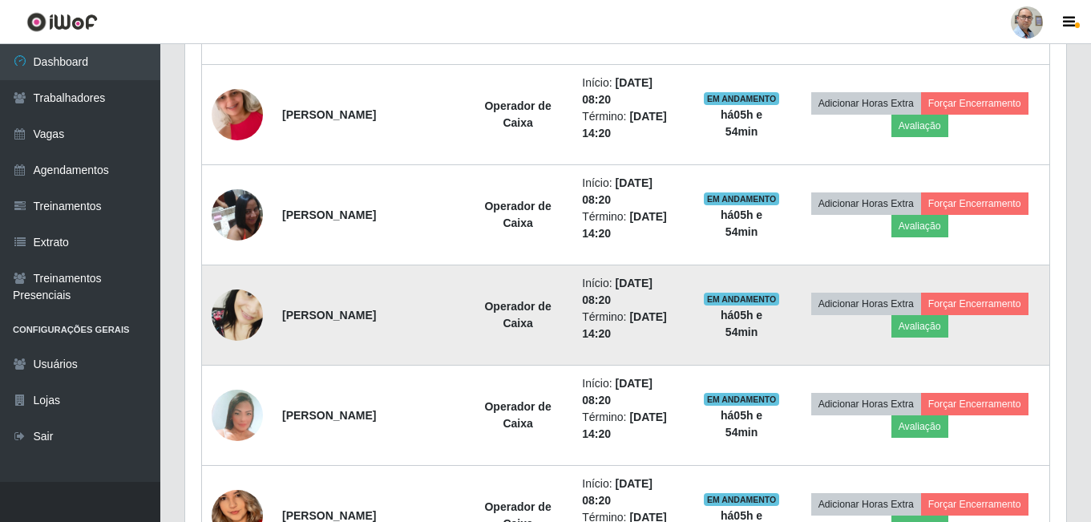
click at [240, 312] on img at bounding box center [237, 315] width 51 height 111
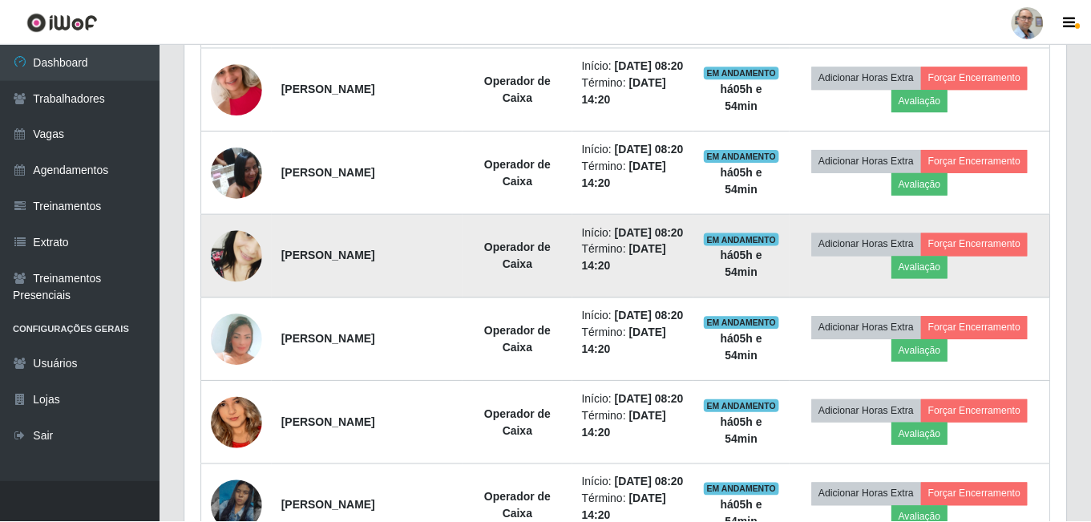
scroll to position [333, 873]
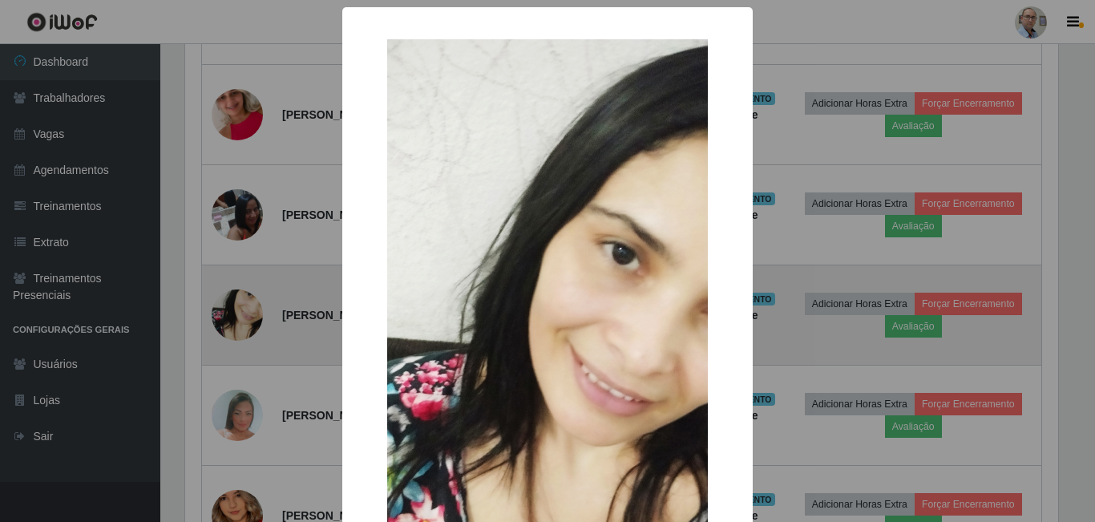
click at [240, 312] on div "× OK Cancel" at bounding box center [547, 261] width 1095 height 522
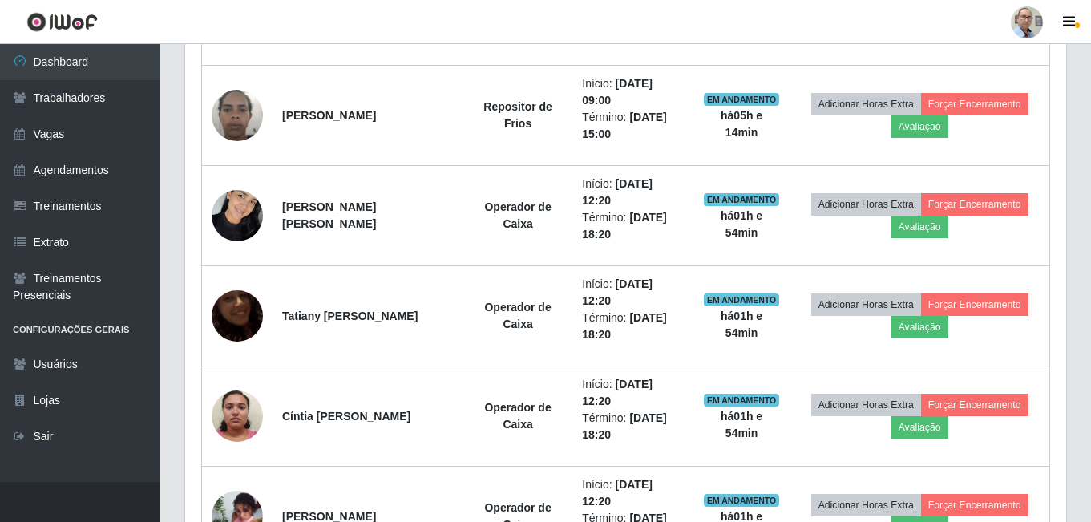
scroll to position [1459, 0]
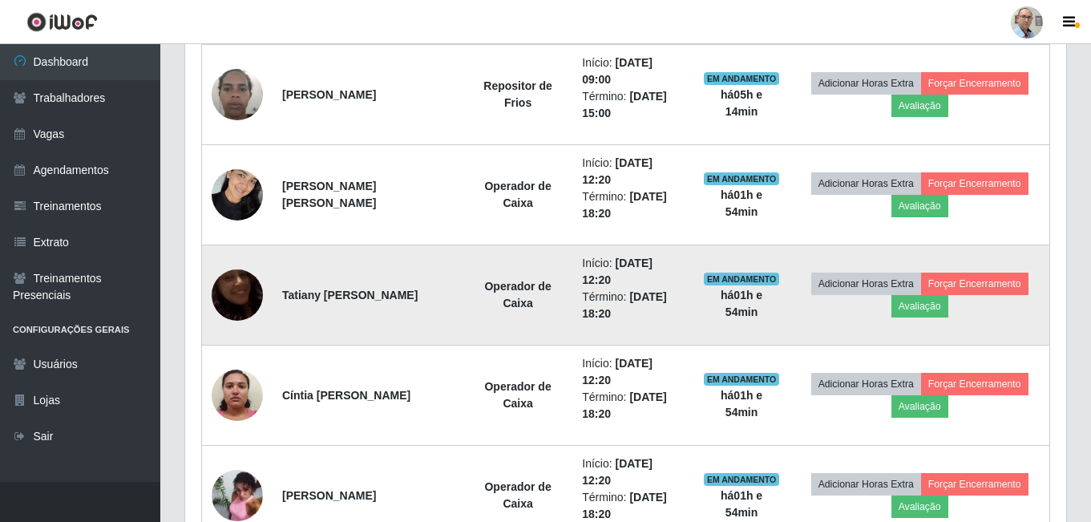
click at [229, 287] on img at bounding box center [237, 294] width 51 height 91
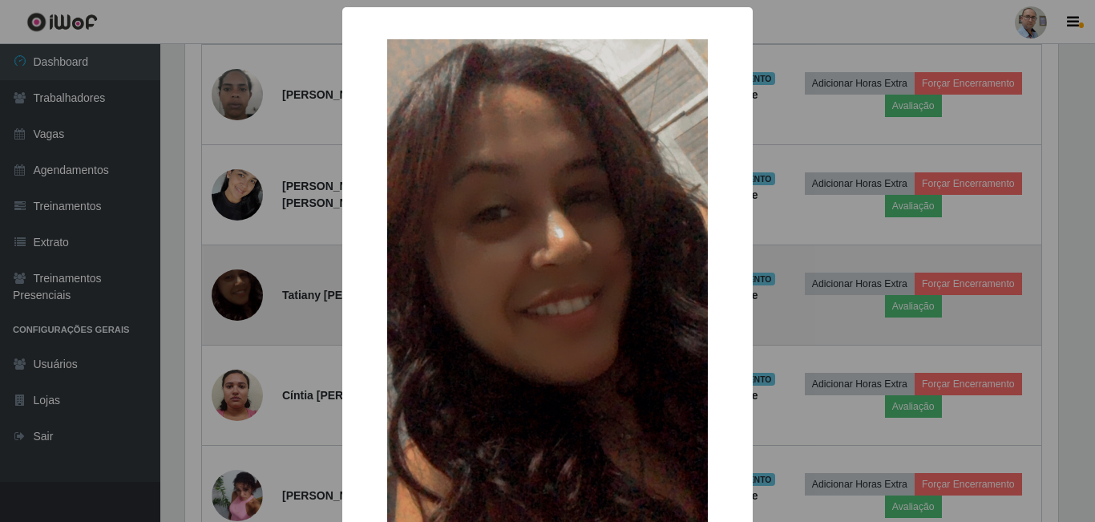
click at [229, 287] on div "× OK Cancel" at bounding box center [547, 261] width 1095 height 522
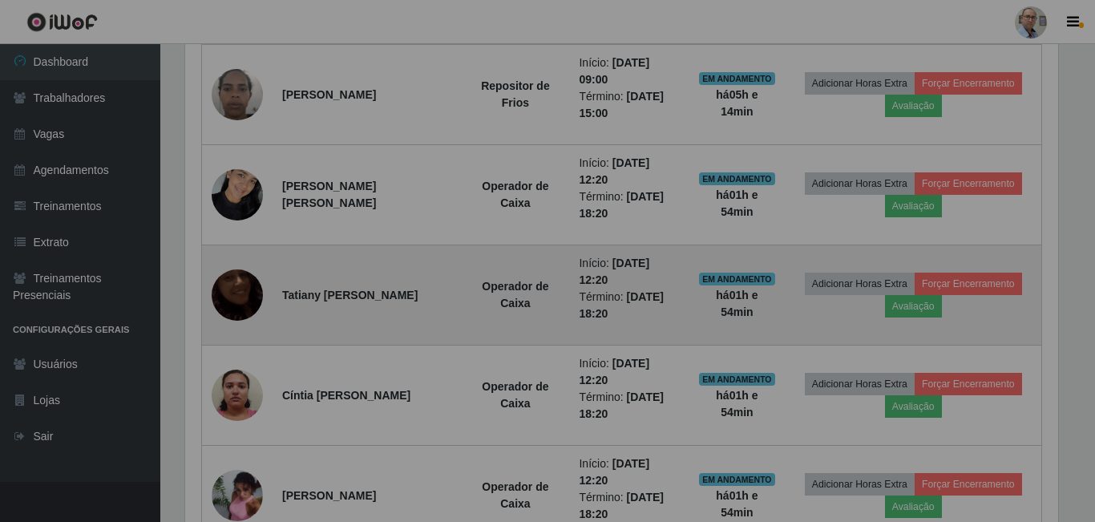
scroll to position [333, 881]
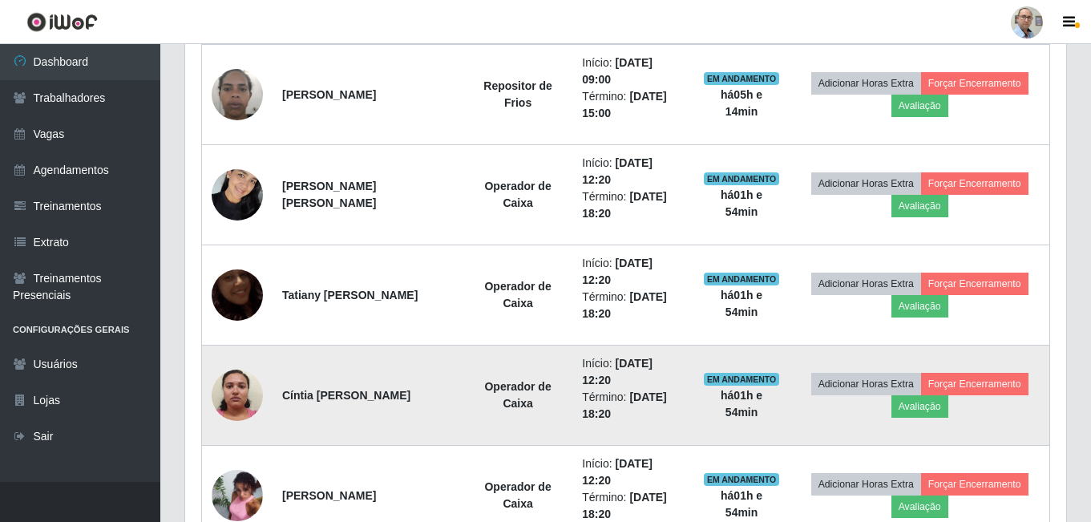
click at [228, 402] on img at bounding box center [237, 395] width 51 height 68
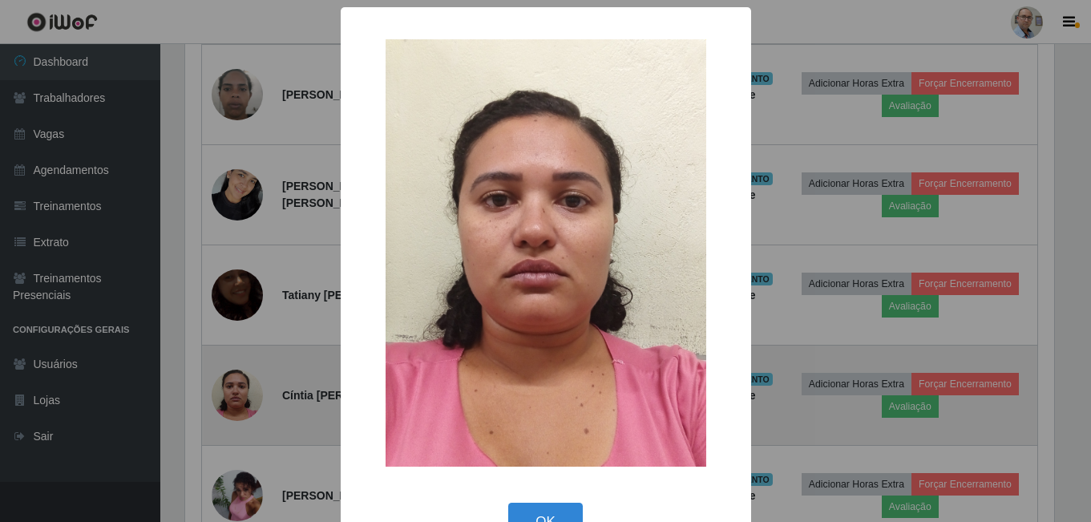
scroll to position [0, 0]
click at [228, 402] on div "× OK Cancel" at bounding box center [547, 261] width 1095 height 522
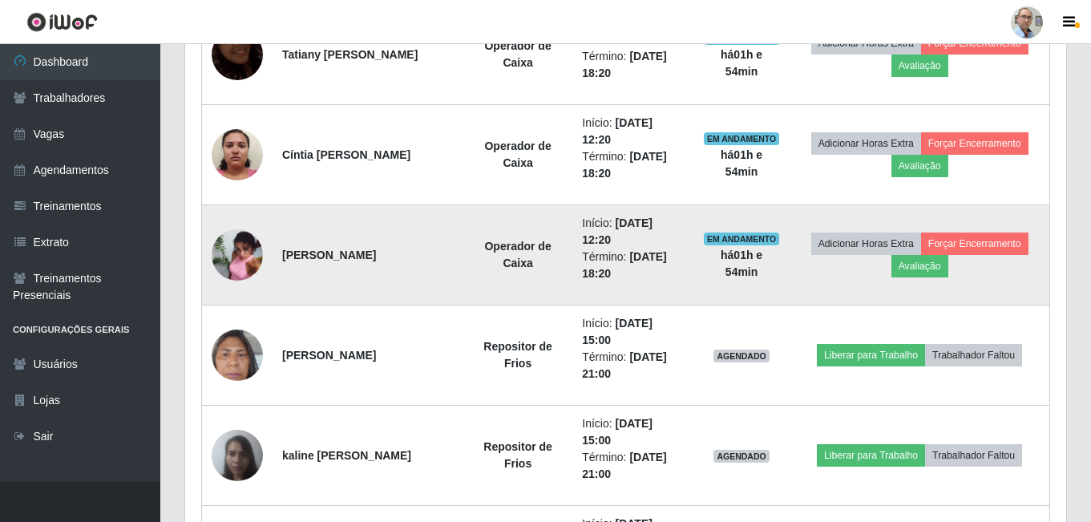
click at [234, 265] on img at bounding box center [237, 254] width 51 height 69
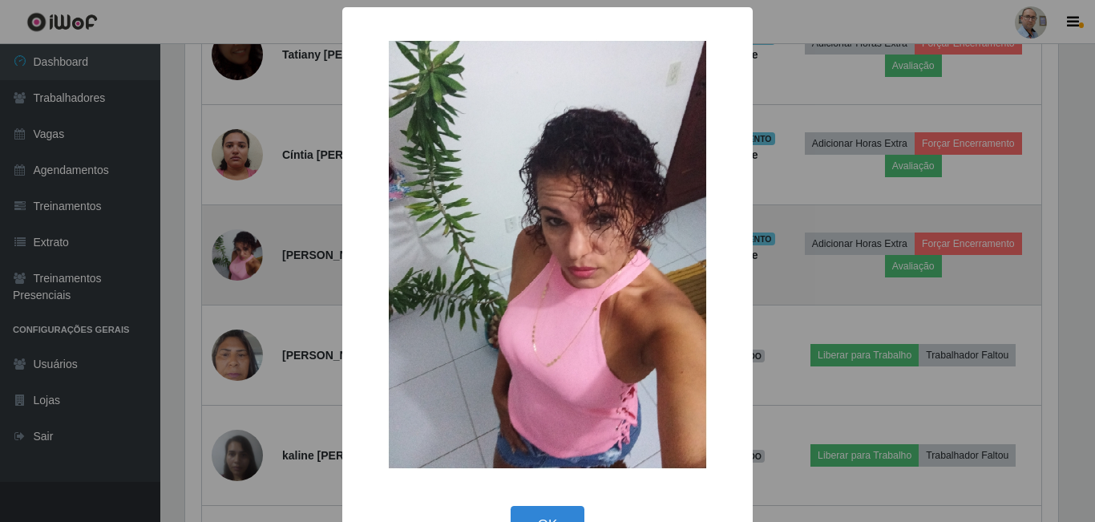
click at [234, 265] on div "× OK Cancel" at bounding box center [547, 261] width 1095 height 522
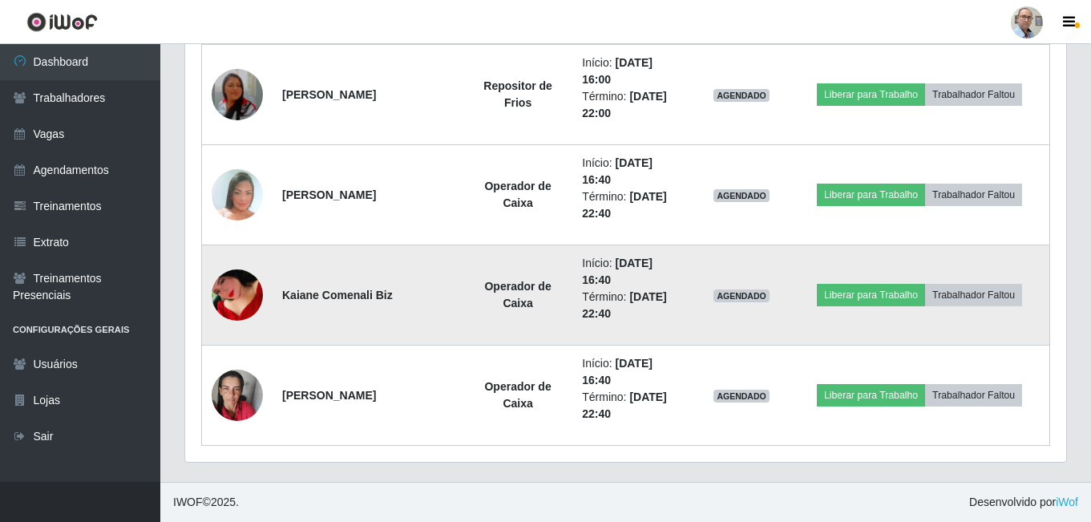
click at [248, 291] on img at bounding box center [237, 294] width 51 height 83
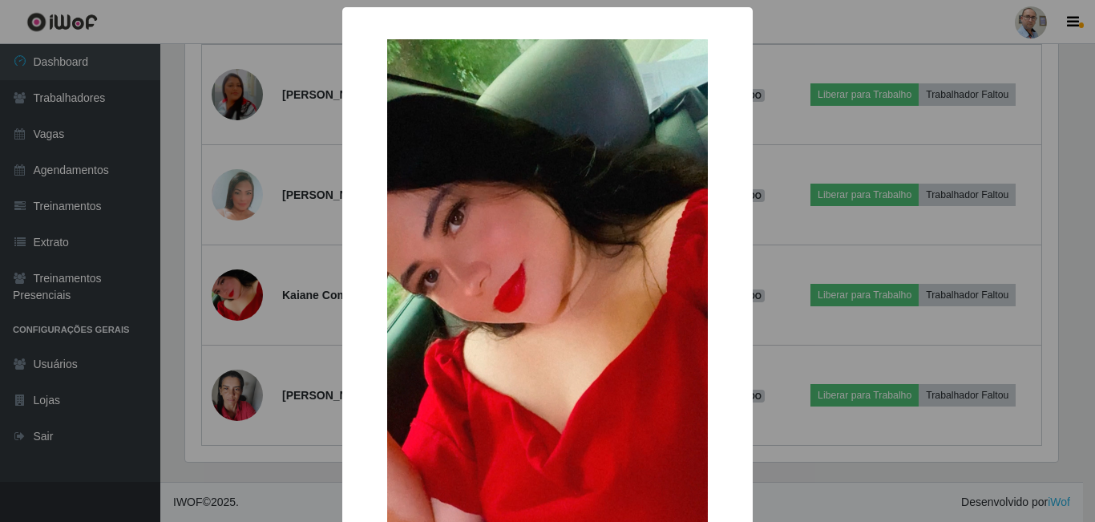
click at [246, 293] on div "× OK Cancel" at bounding box center [547, 261] width 1095 height 522
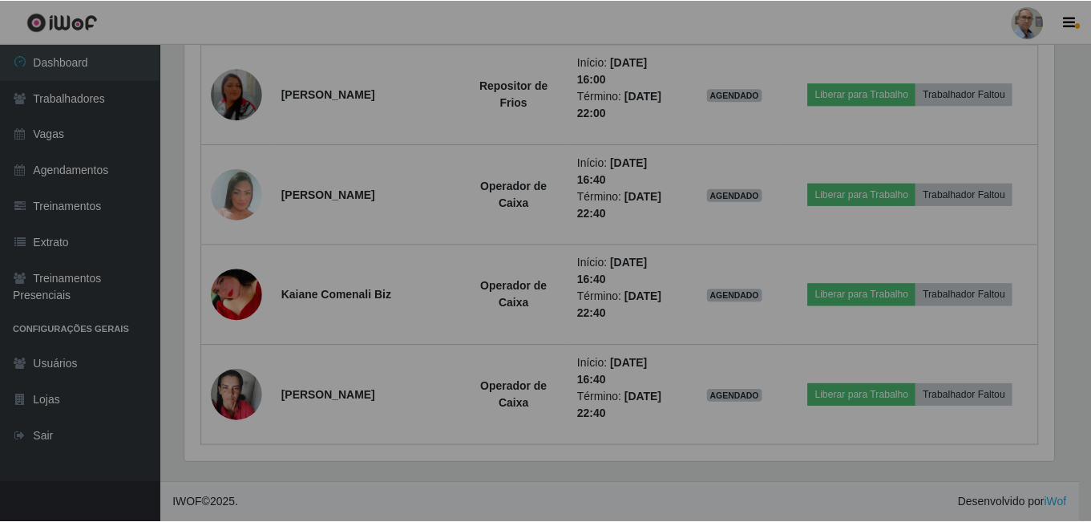
scroll to position [333, 881]
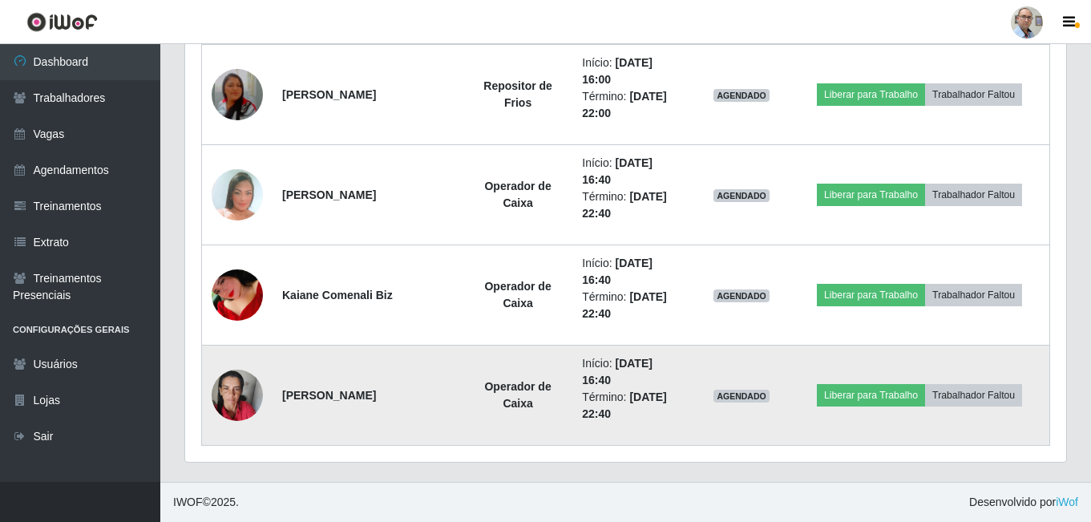
click at [246, 404] on img at bounding box center [237, 395] width 51 height 68
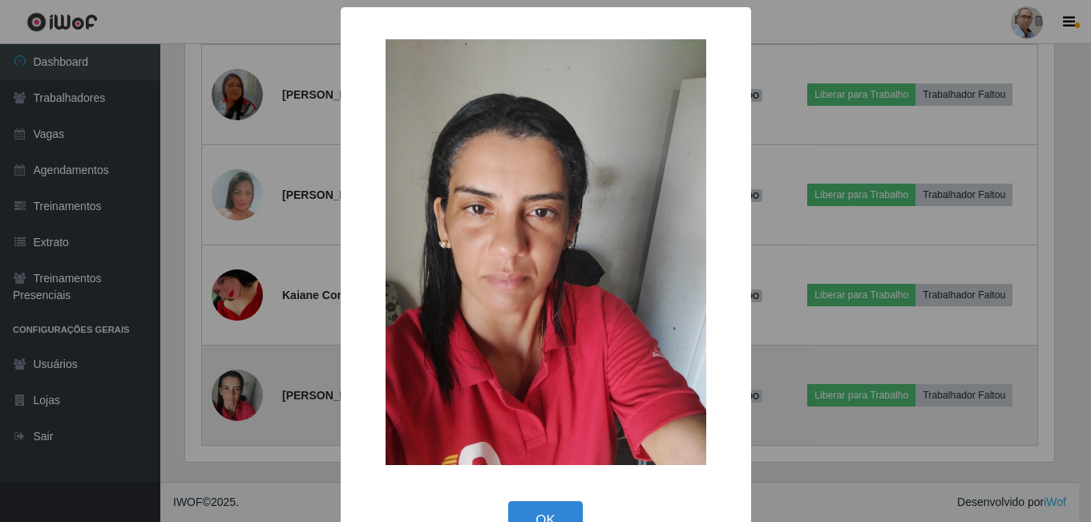
scroll to position [333, 873]
click at [246, 404] on div "× OK Cancel" at bounding box center [547, 261] width 1095 height 522
